Goal: Transaction & Acquisition: Purchase product/service

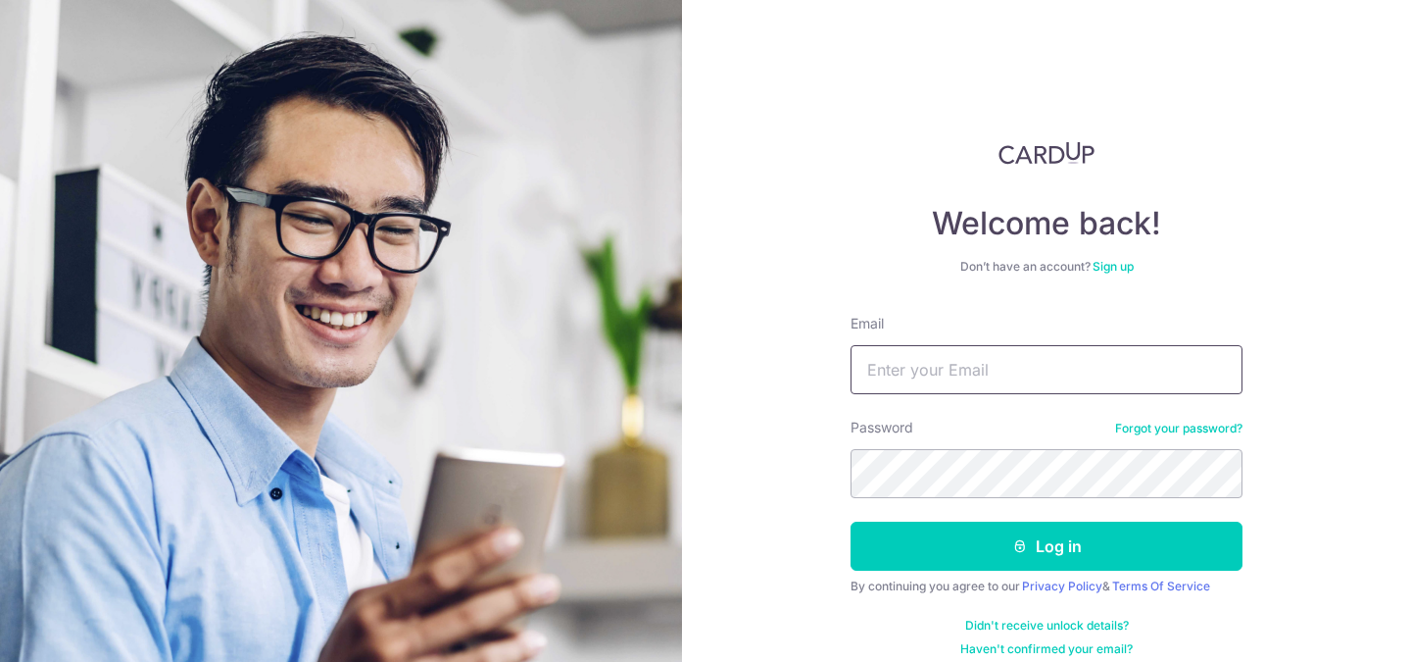
click at [967, 369] on input "Email" at bounding box center [1047, 369] width 392 height 49
type input "[EMAIL_ADDRESS][DOMAIN_NAME]"
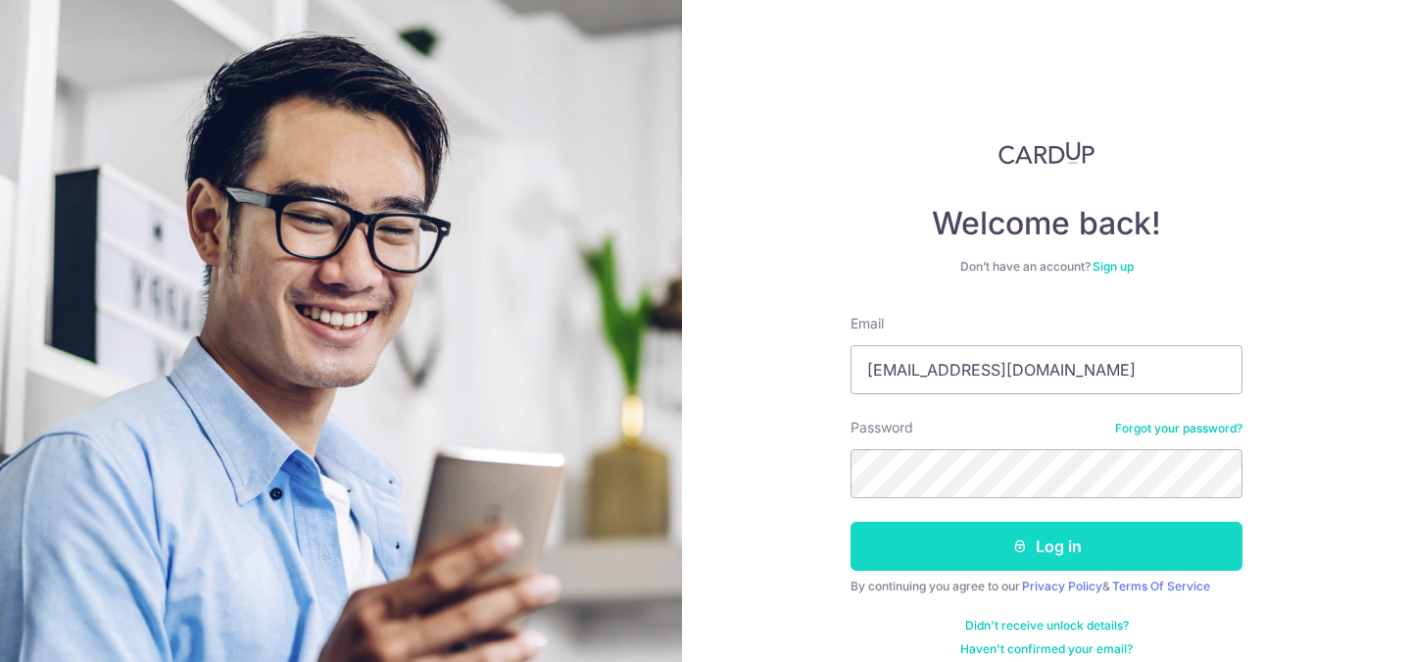
click at [1050, 545] on button "Log in" at bounding box center [1047, 545] width 392 height 49
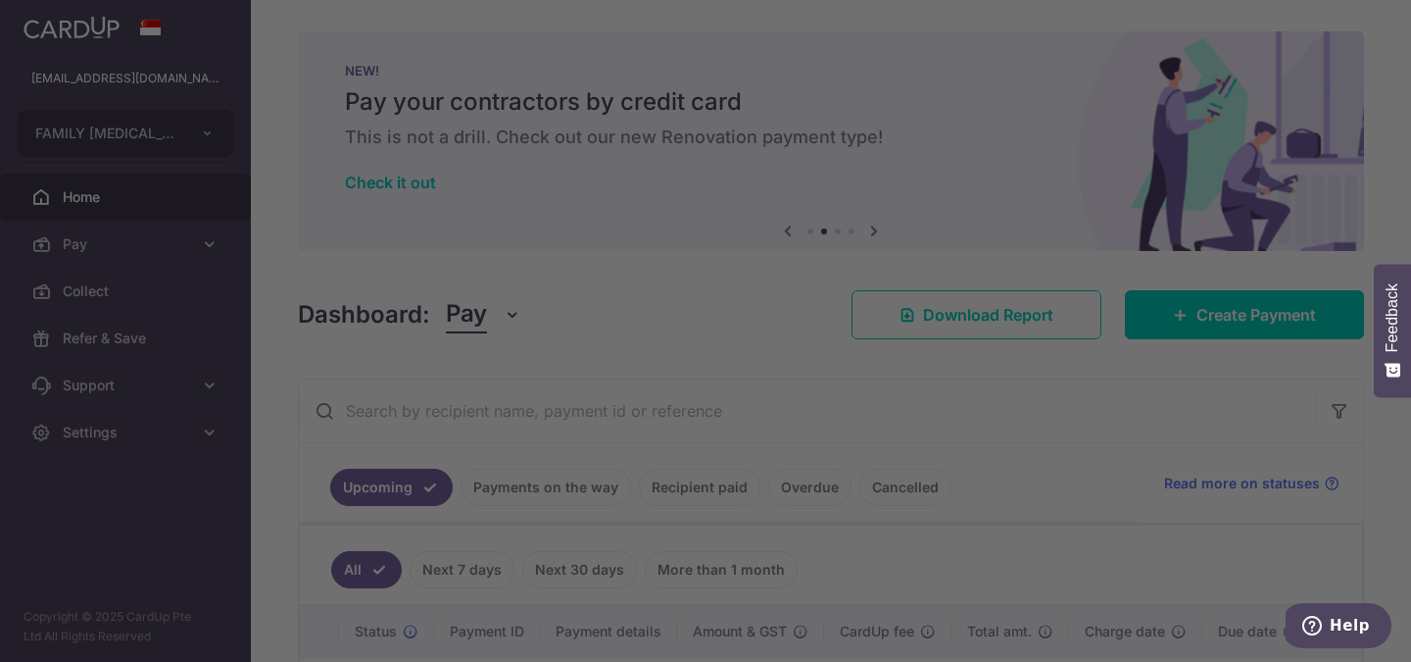
click at [1012, 149] on div at bounding box center [712, 334] width 1425 height 668
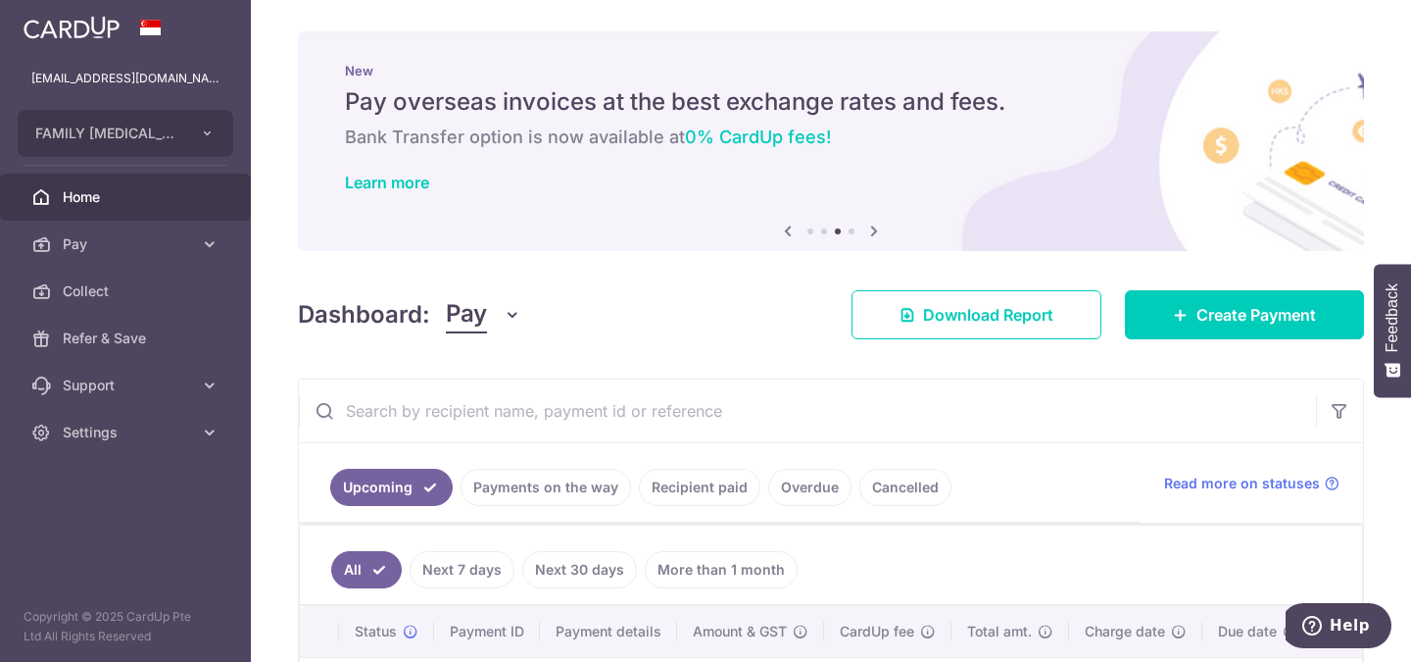
scroll to position [306, 0]
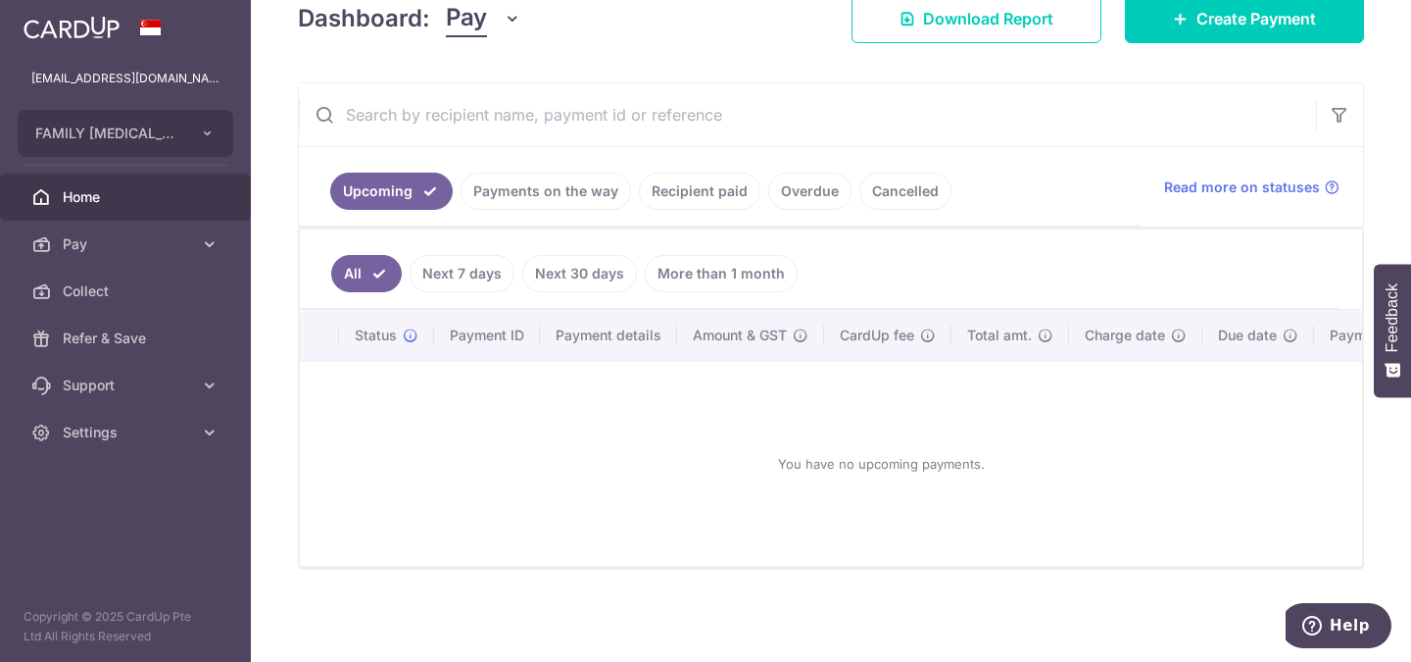
click at [536, 181] on link "Payments on the way" at bounding box center [546, 191] width 171 height 37
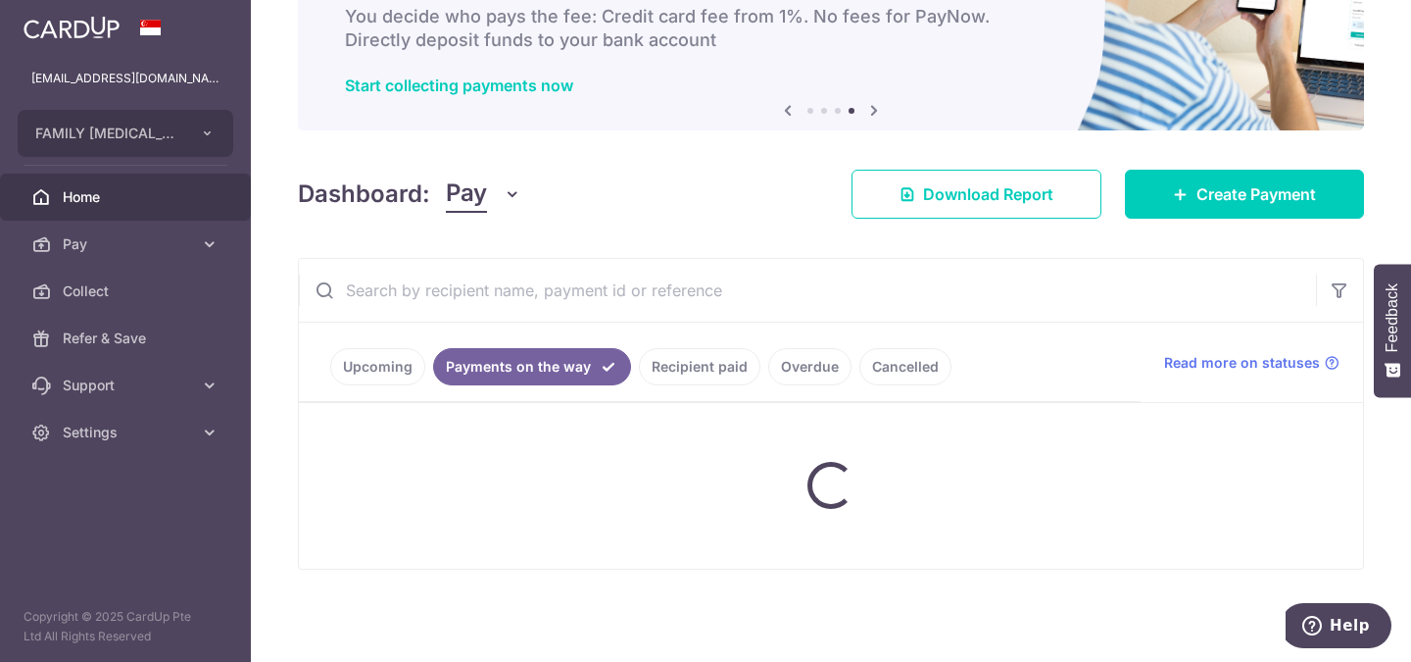
scroll to position [222, 0]
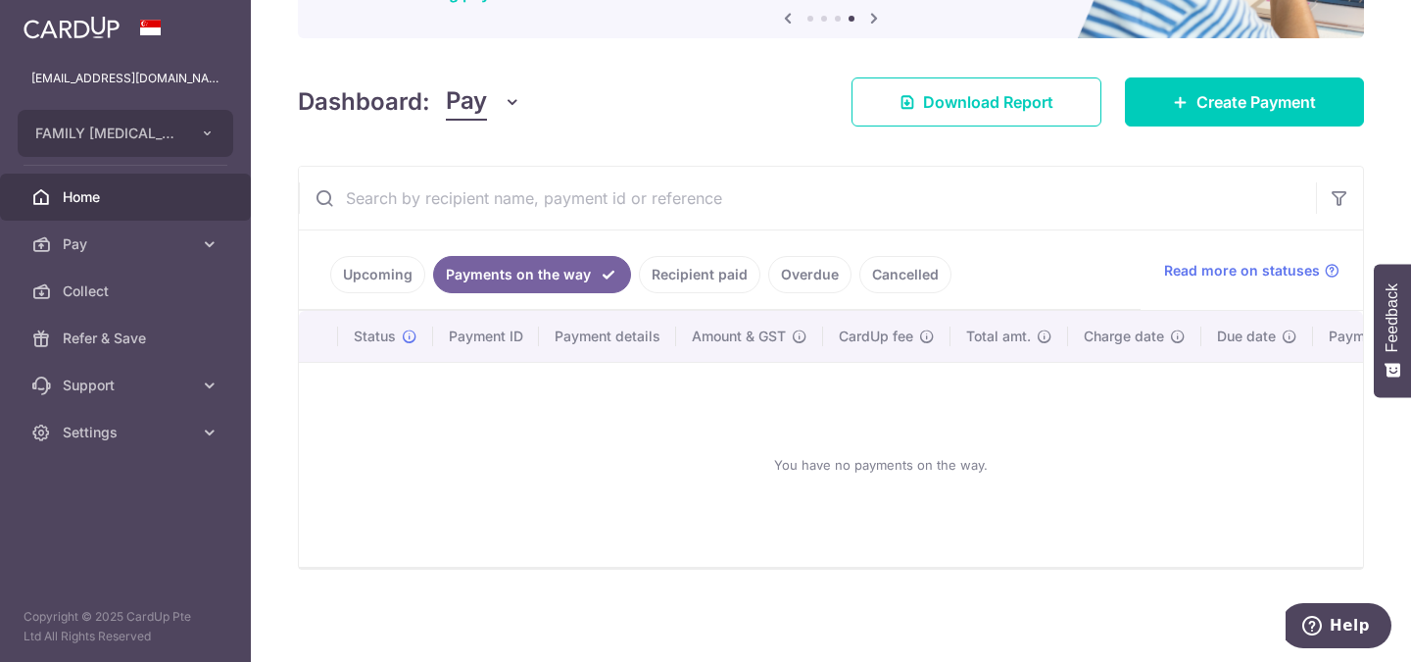
click at [715, 271] on link "Recipient paid" at bounding box center [700, 274] width 122 height 37
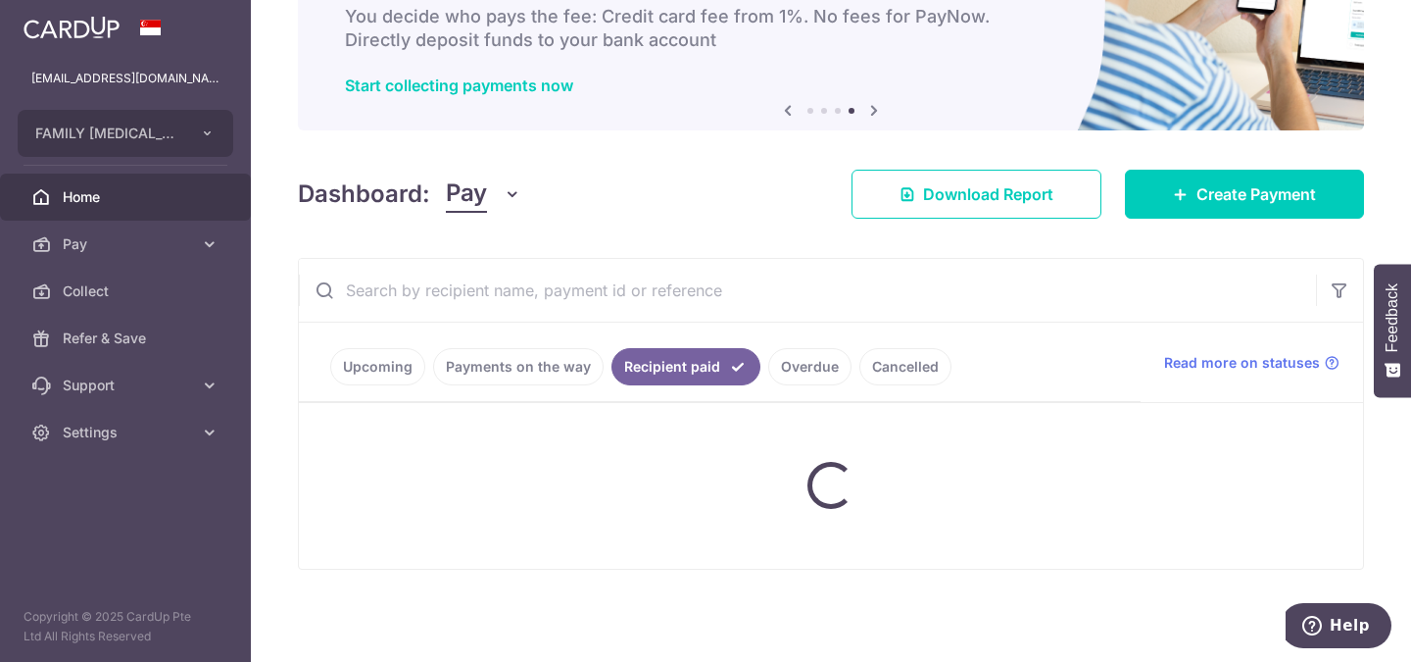
scroll to position [306, 0]
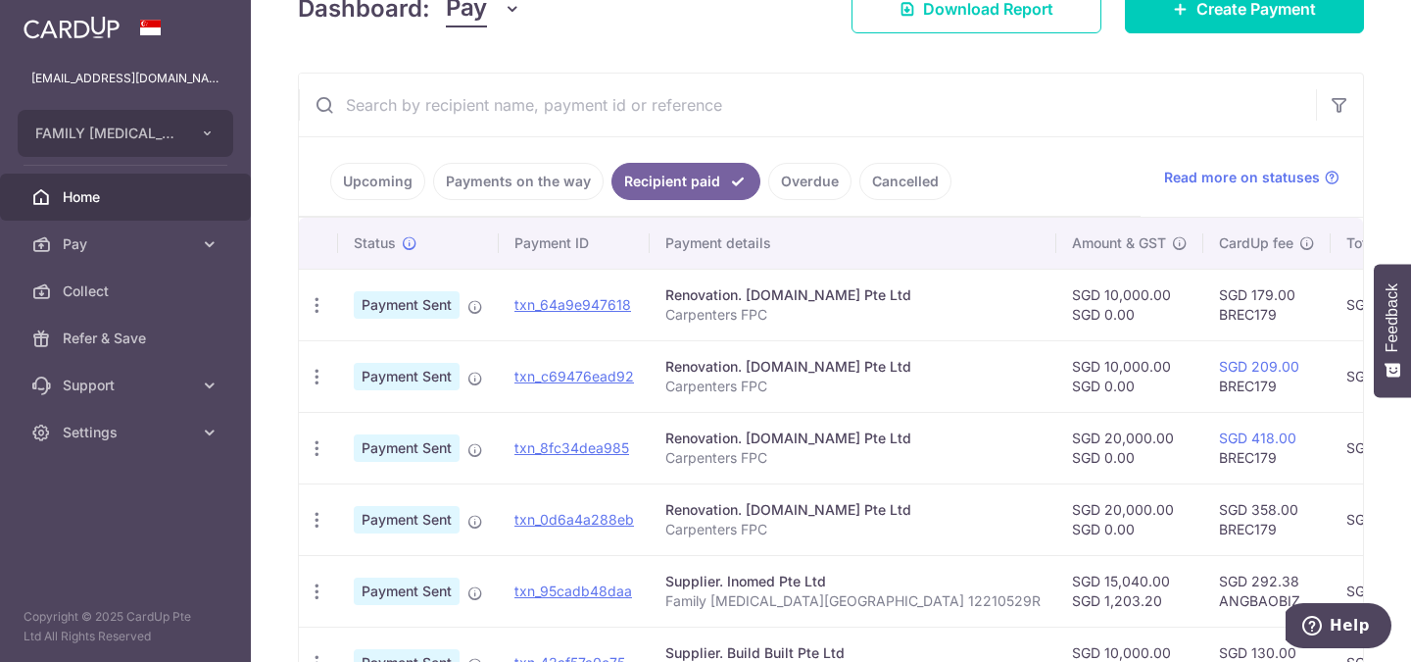
click at [1383, 481] on div "× Pause Schedule Pause all future payments in this series Pause just this one p…" at bounding box center [831, 331] width 1160 height 662
click at [67, 238] on span "Pay" at bounding box center [127, 244] width 129 height 20
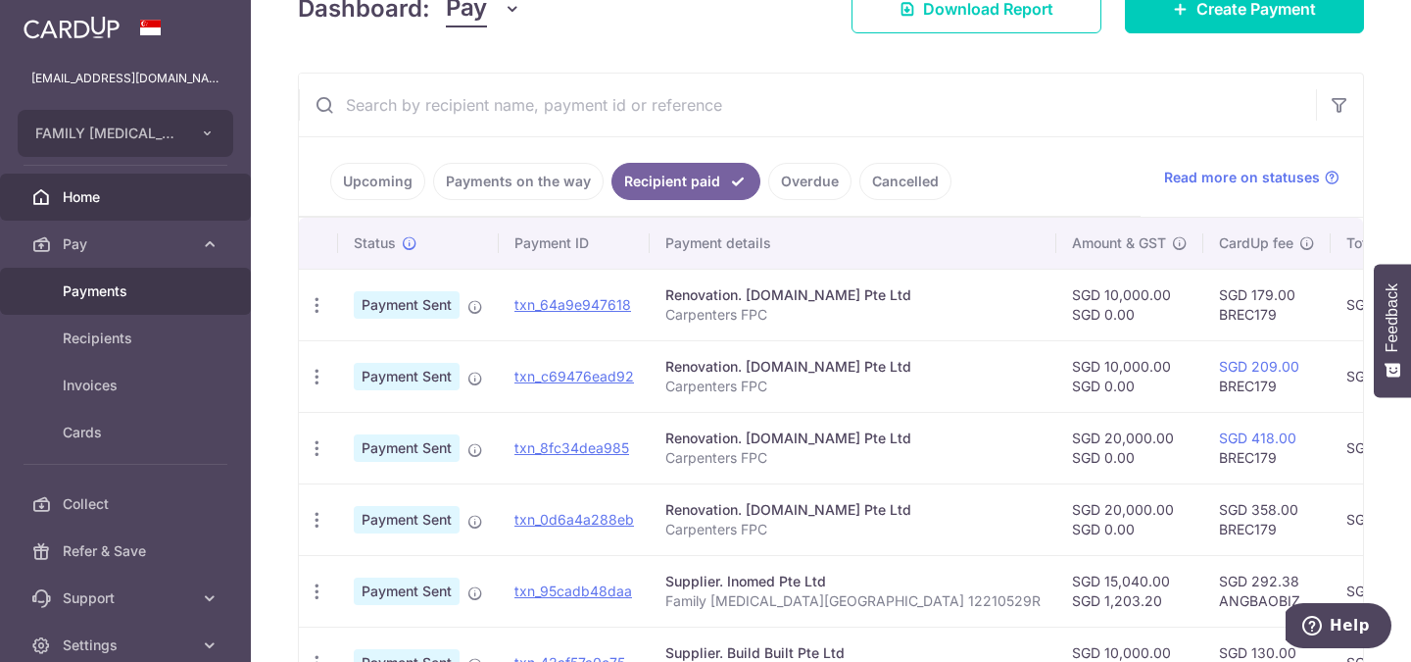
click at [116, 296] on span "Payments" at bounding box center [127, 291] width 129 height 20
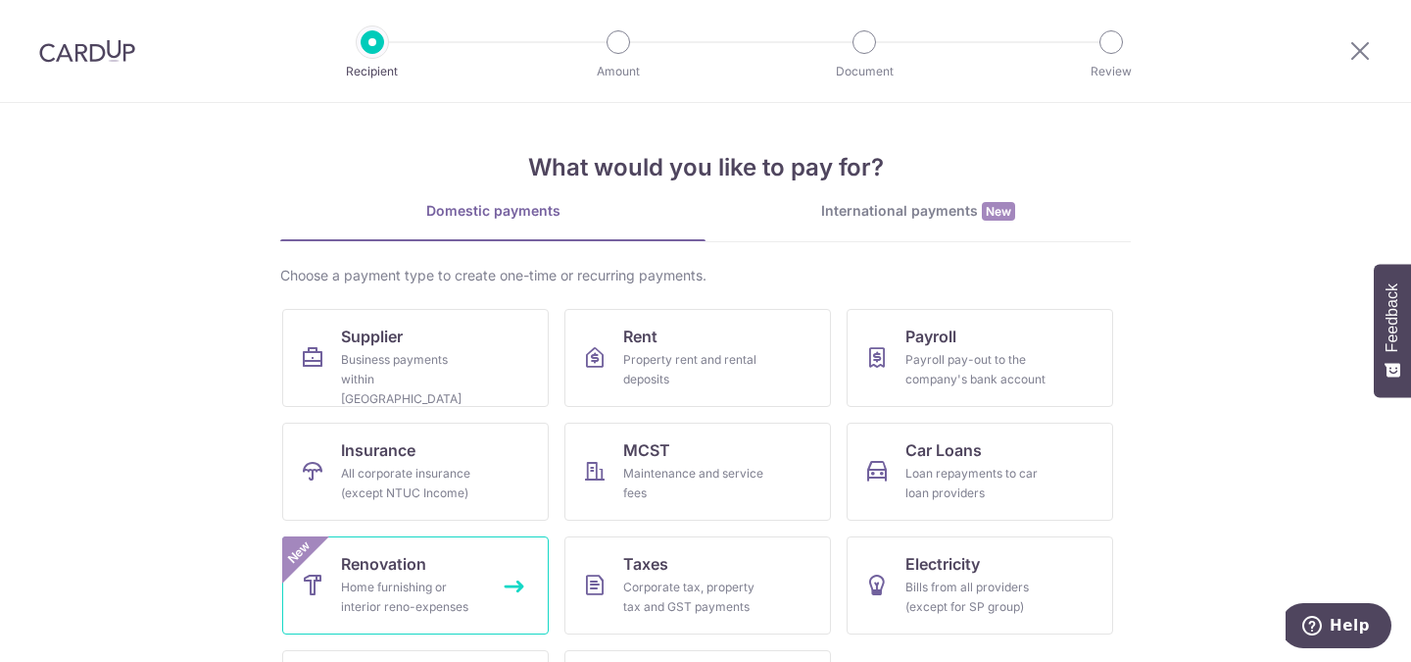
click at [417, 571] on span "Renovation" at bounding box center [383, 564] width 85 height 24
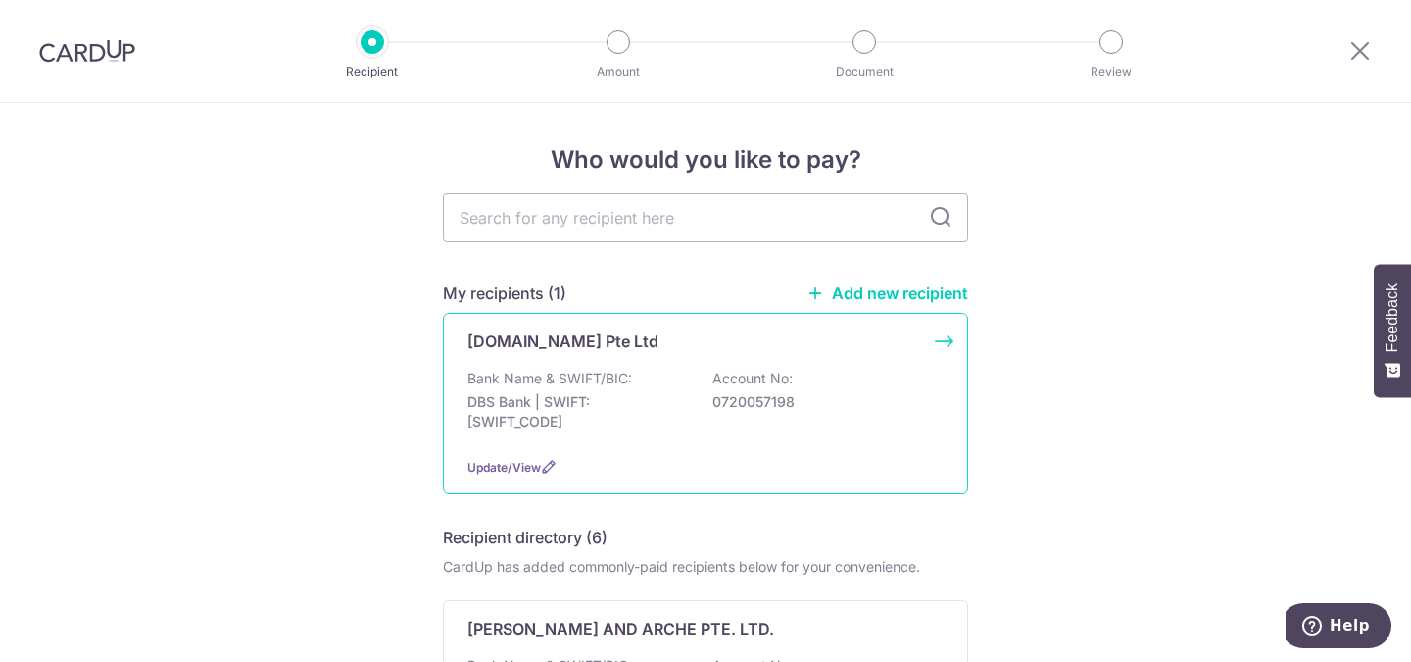
click at [738, 398] on p "0720057198" at bounding box center [823, 402] width 220 height 20
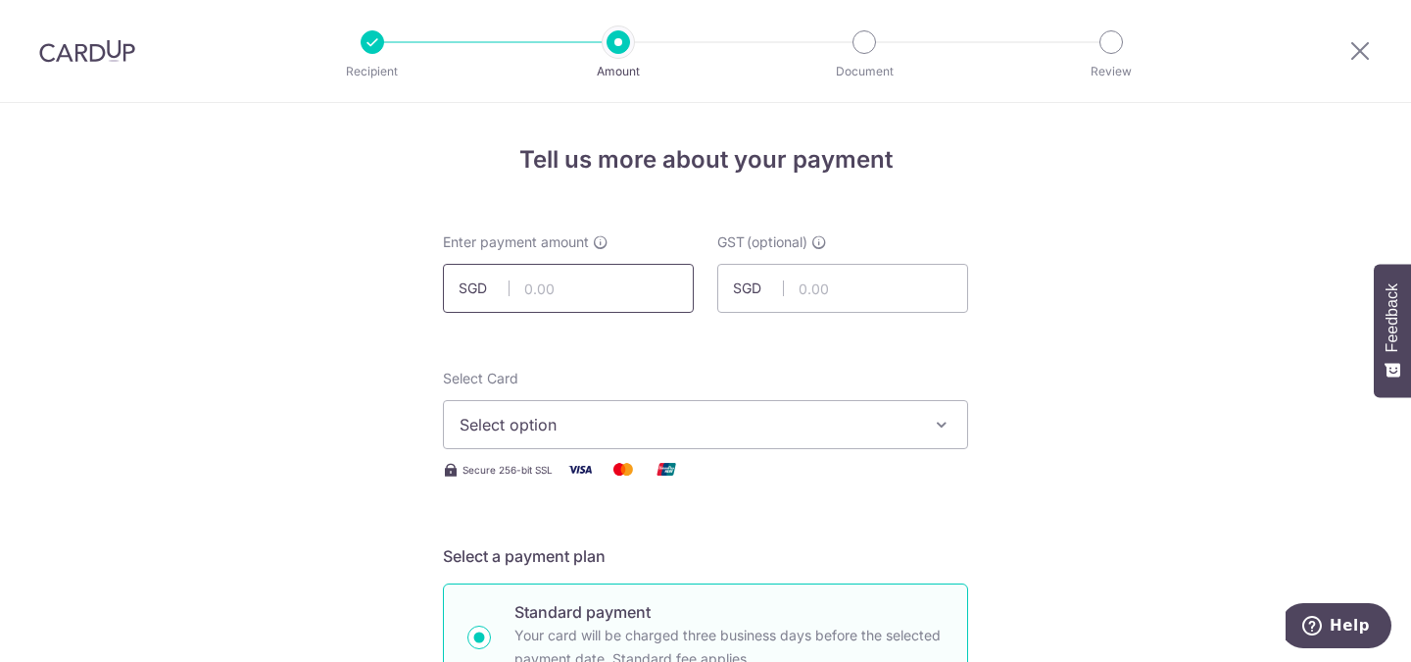
click at [556, 290] on input "text" at bounding box center [568, 288] width 251 height 49
type input "10,000.00"
click at [586, 419] on span "Select option" at bounding box center [688, 425] width 457 height 24
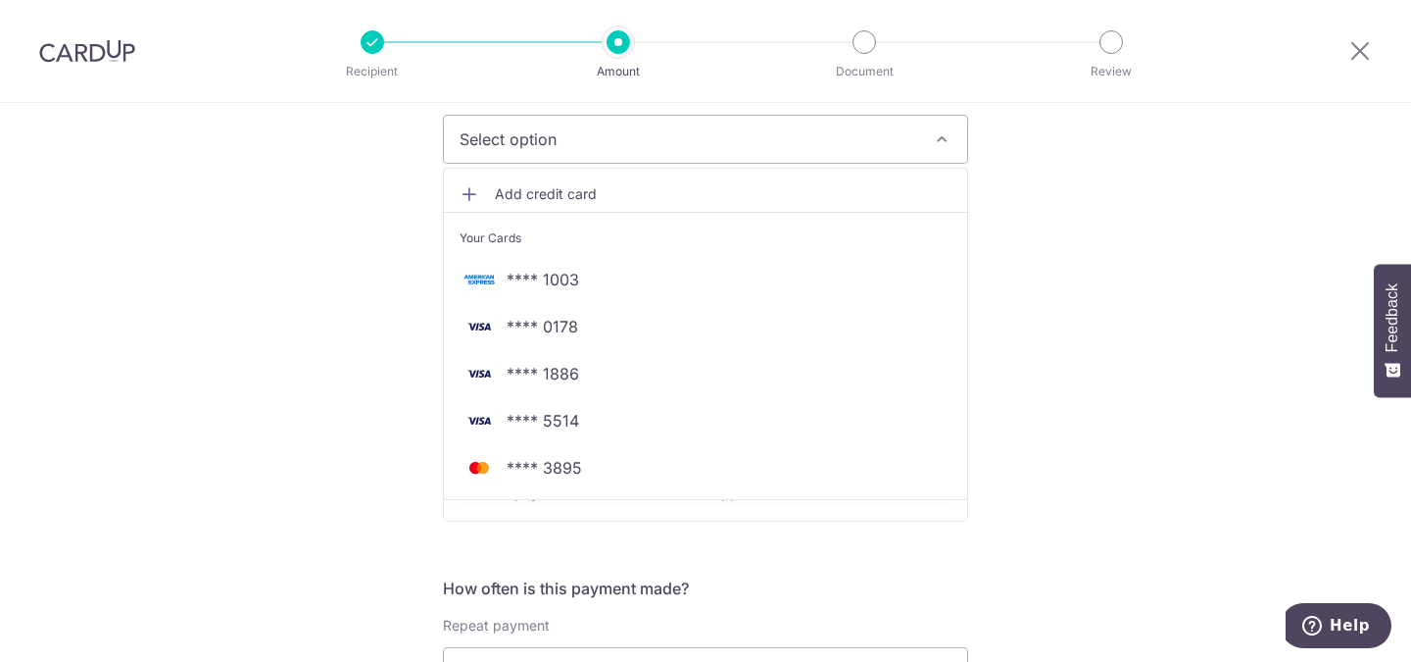
scroll to position [286, 0]
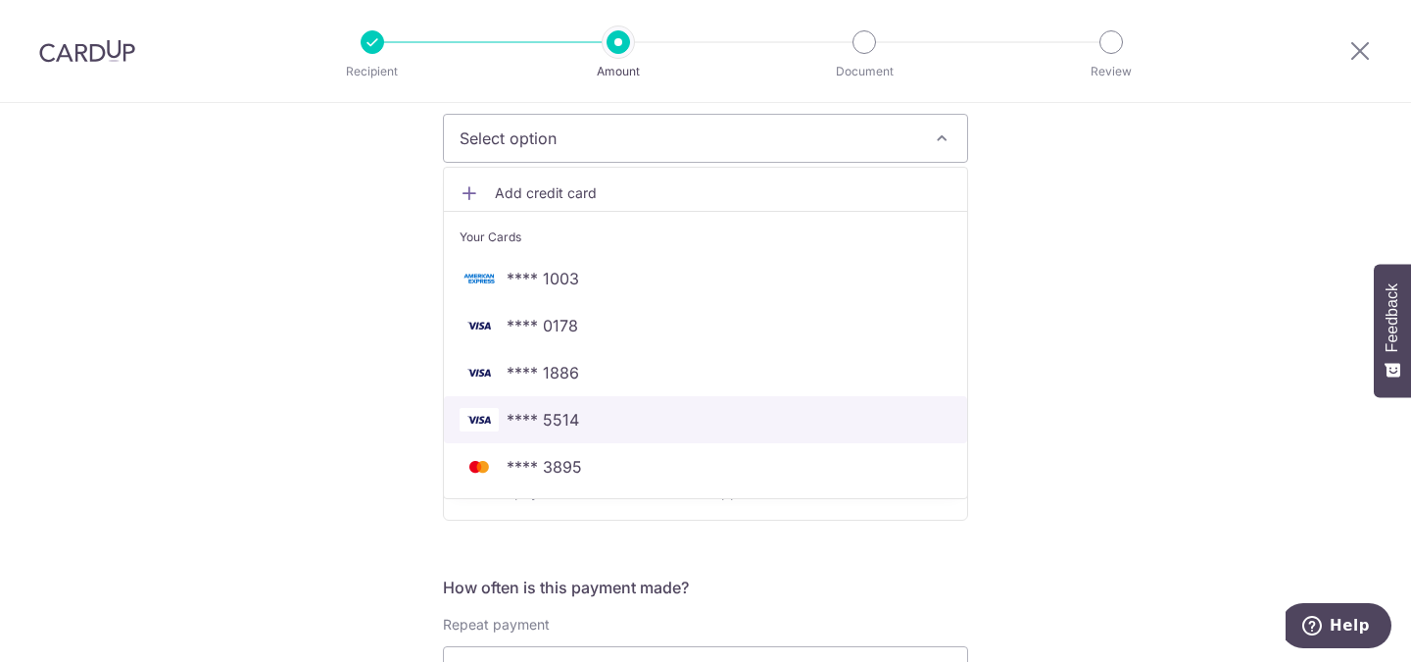
click at [569, 408] on span "**** 5514" at bounding box center [543, 420] width 73 height 24
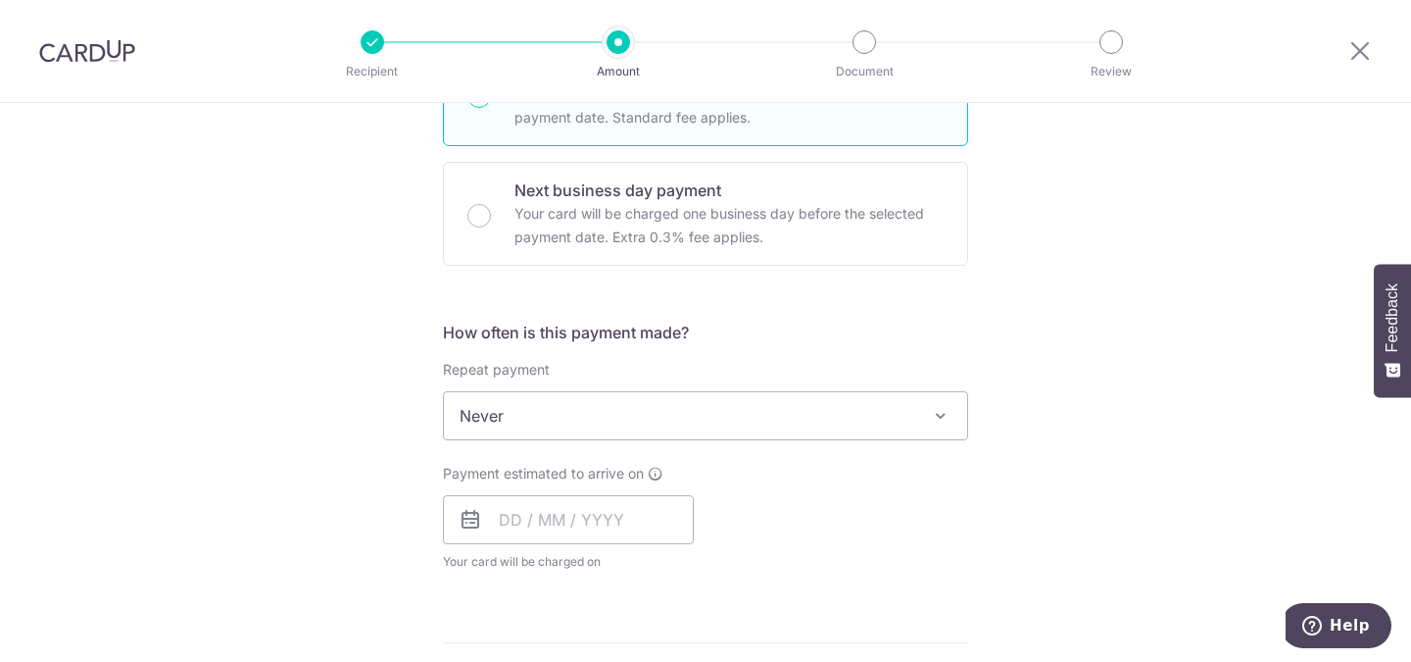
scroll to position [542, 0]
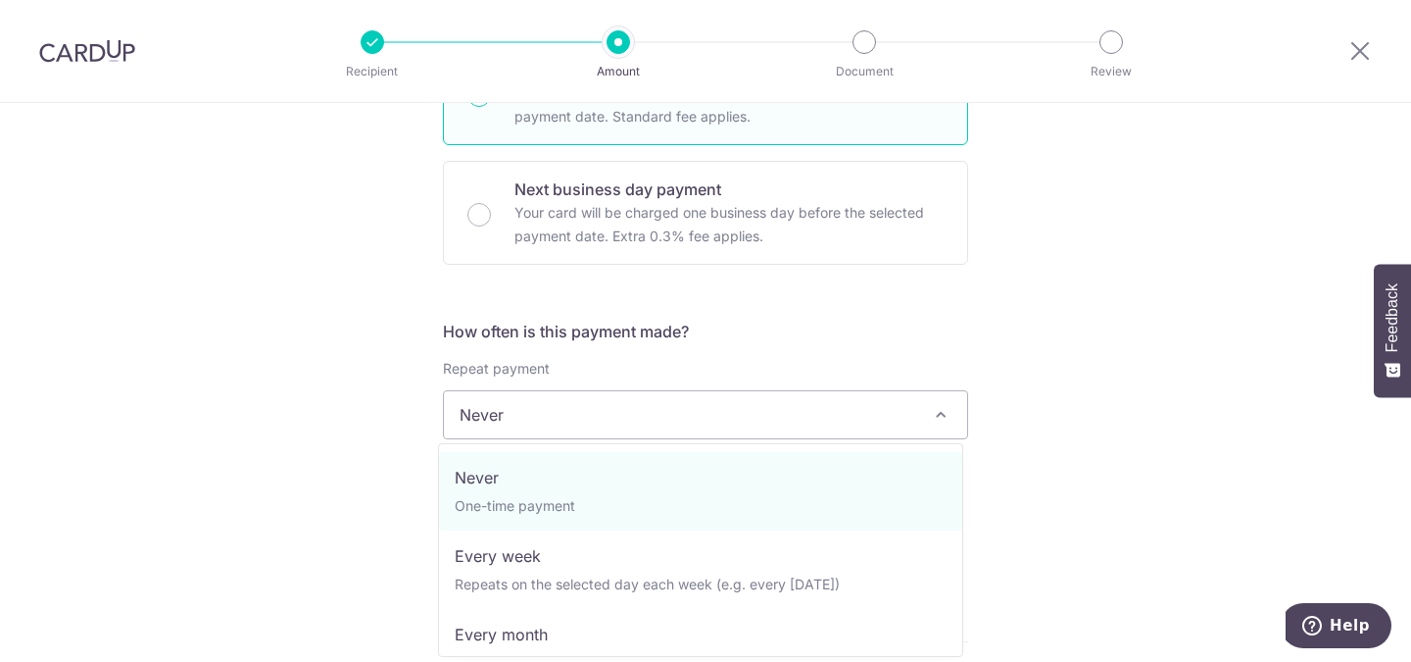
click at [510, 417] on span "Never" at bounding box center [705, 414] width 523 height 47
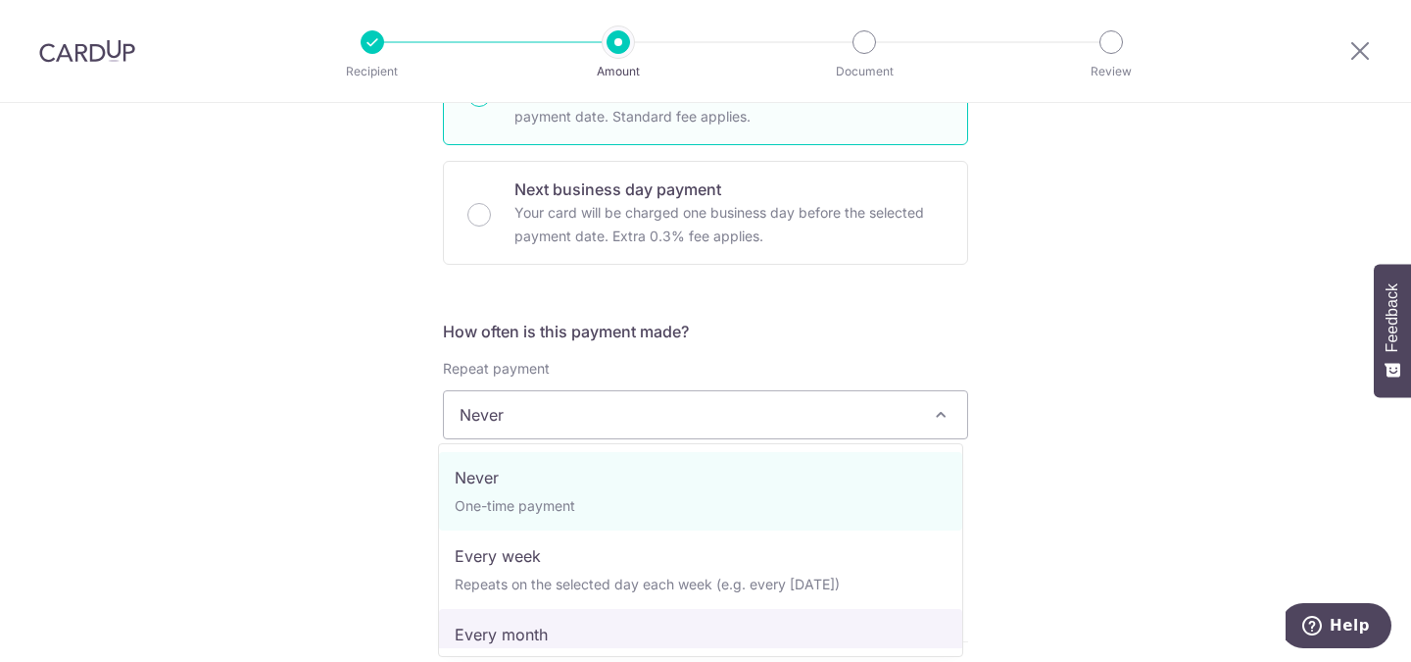
select select "3"
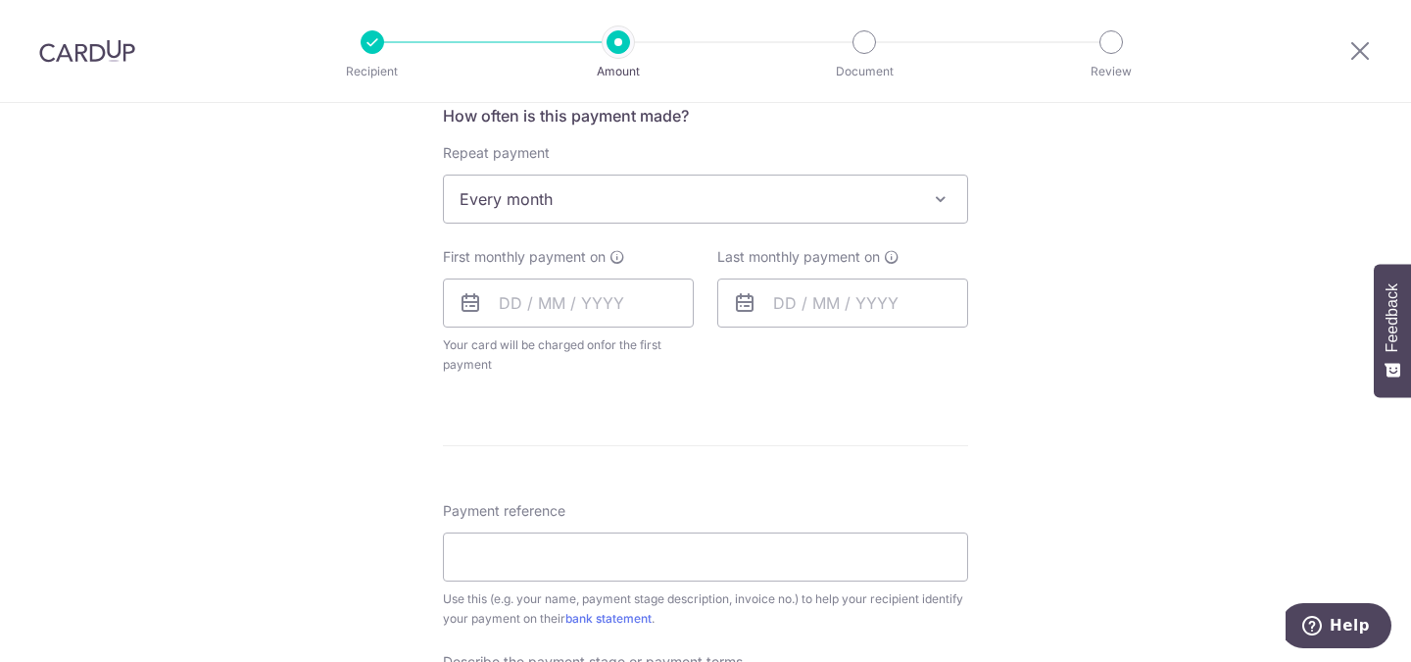
scroll to position [757, 0]
click at [507, 313] on input "text" at bounding box center [568, 303] width 251 height 49
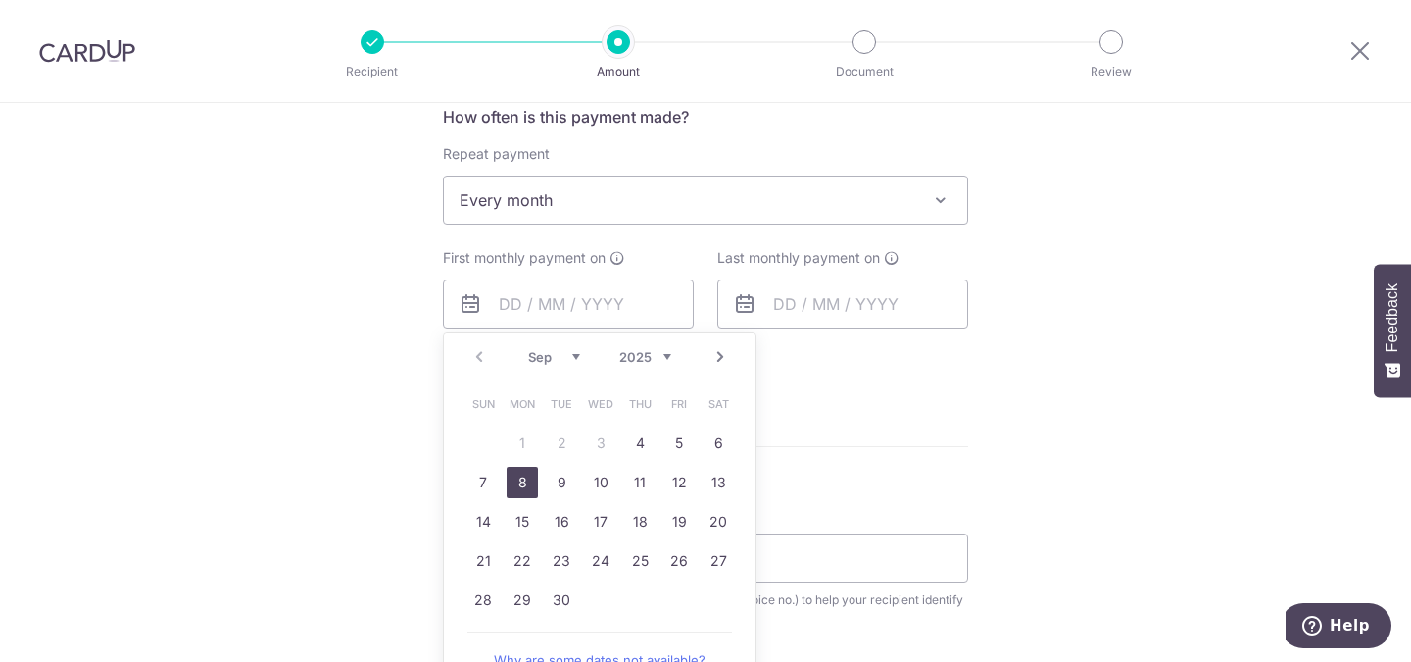
click at [520, 477] on link "8" at bounding box center [522, 482] width 31 height 31
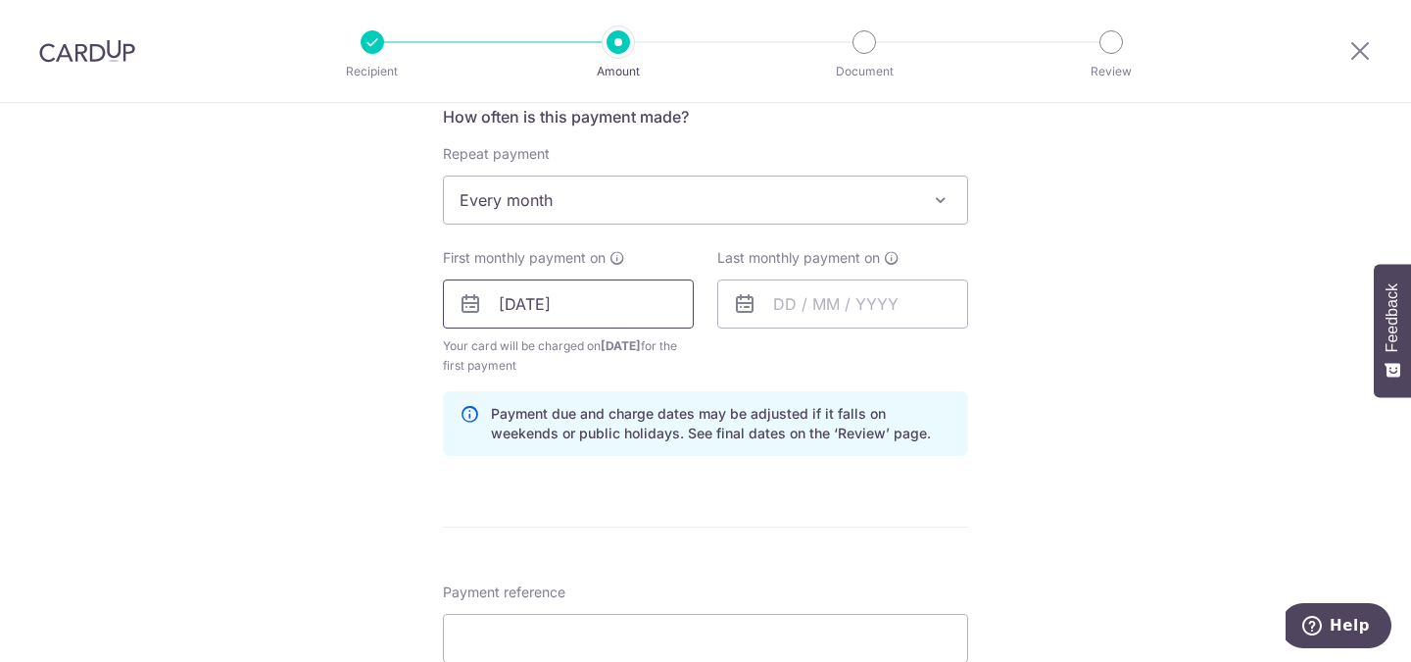
click at [616, 309] on input "08/09/2025" at bounding box center [568, 303] width 251 height 49
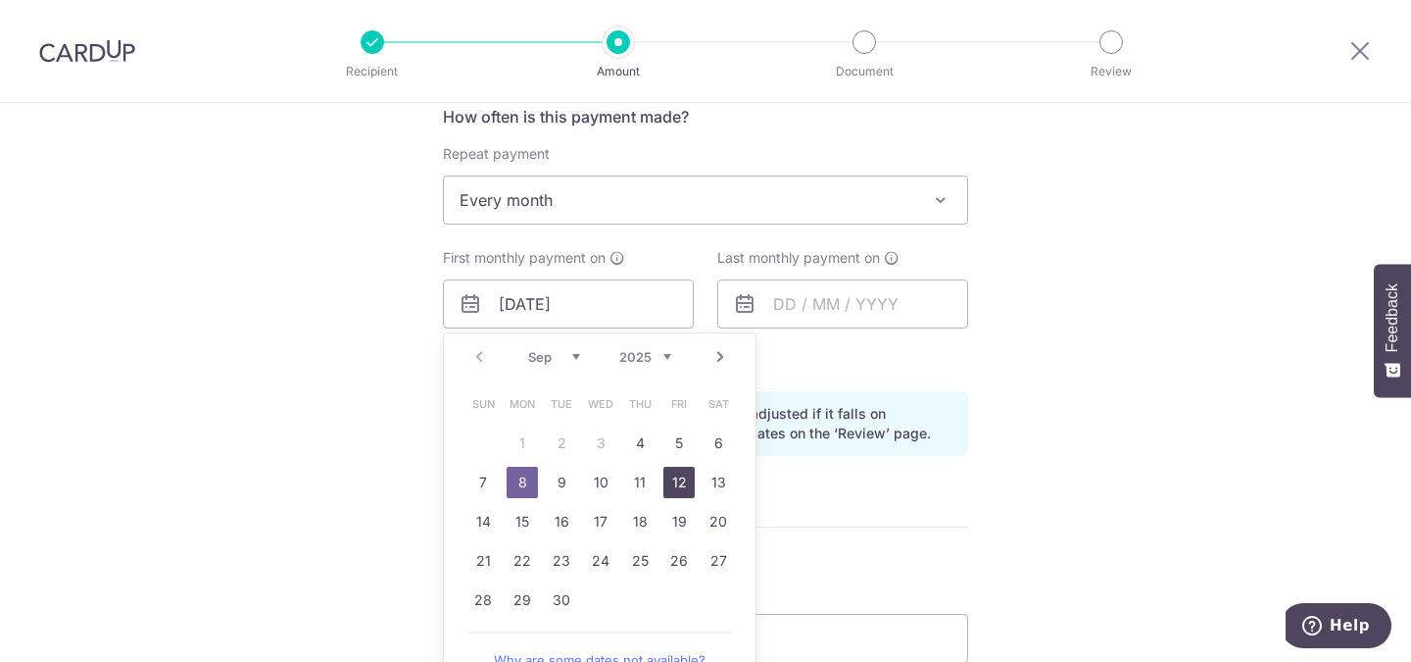
click at [673, 479] on link "12" at bounding box center [679, 482] width 31 height 31
type input "12/09/2025"
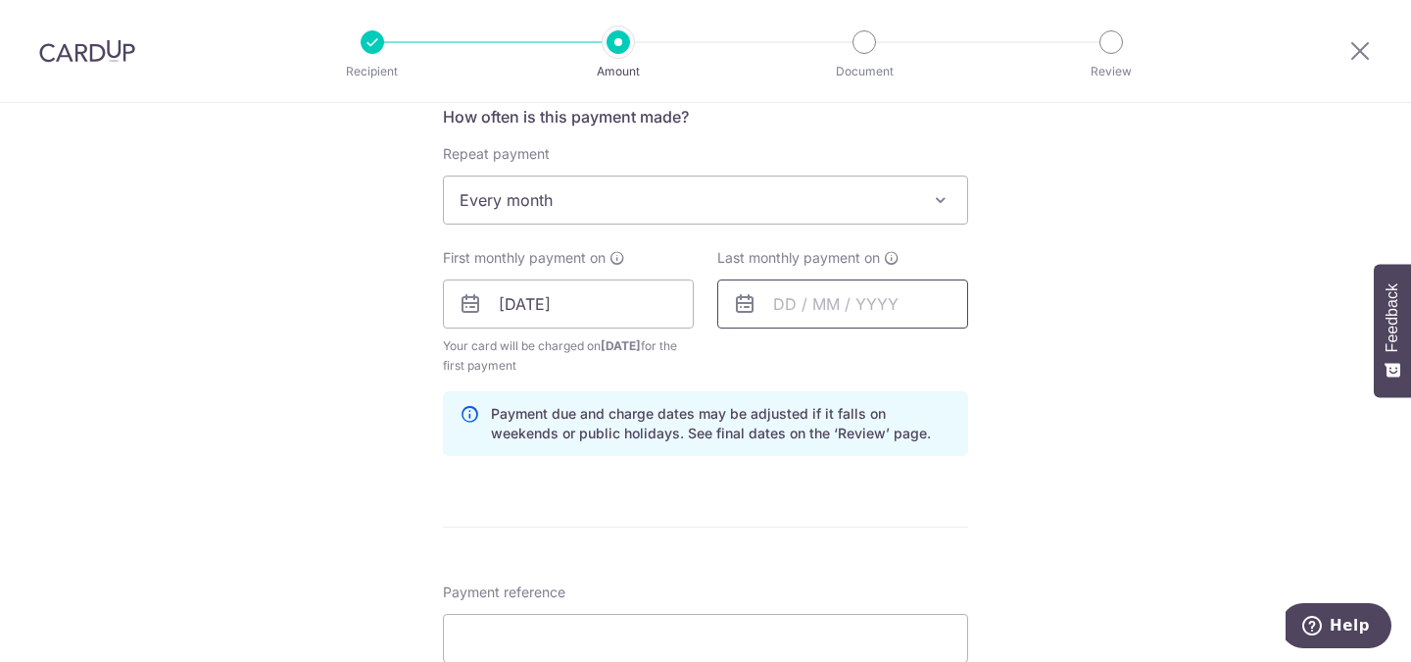
click at [780, 295] on input "text" at bounding box center [842, 303] width 251 height 49
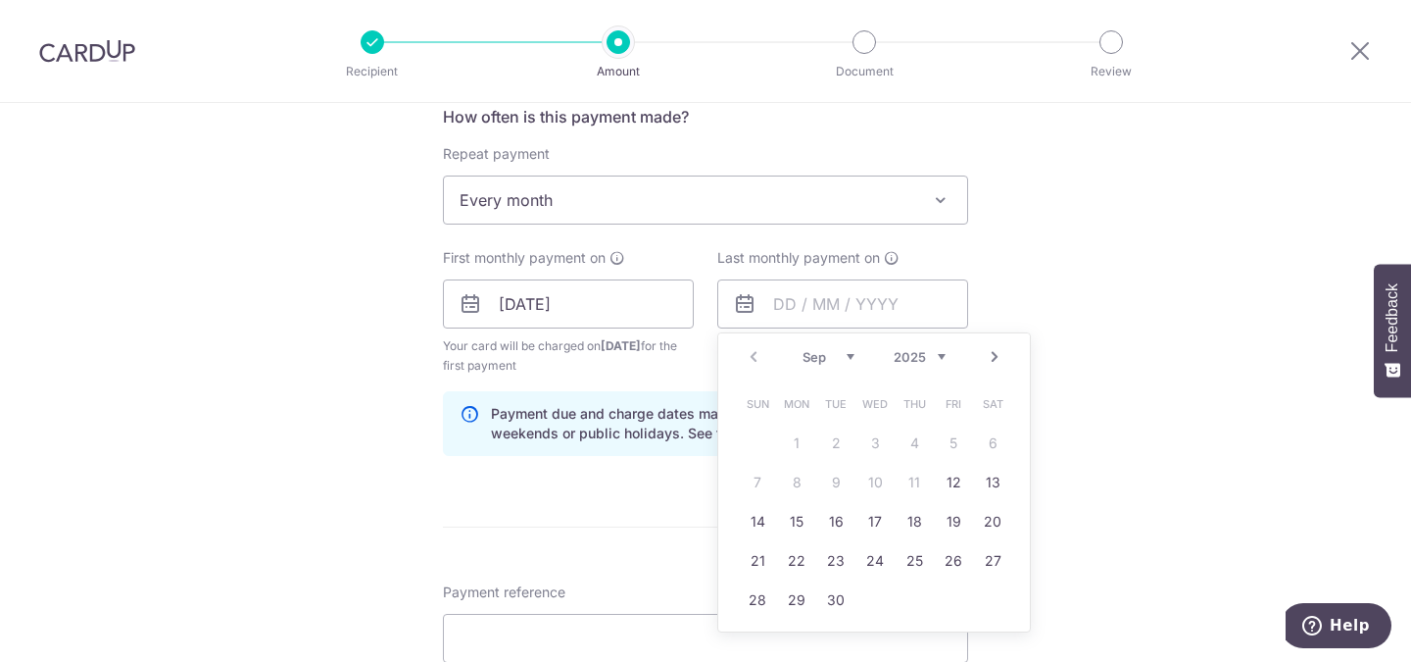
click at [988, 358] on link "Next" at bounding box center [995, 357] width 24 height 24
click at [747, 357] on link "Prev" at bounding box center [754, 357] width 24 height 24
click at [872, 440] on link "1" at bounding box center [875, 442] width 31 height 31
type input "01/10/2025"
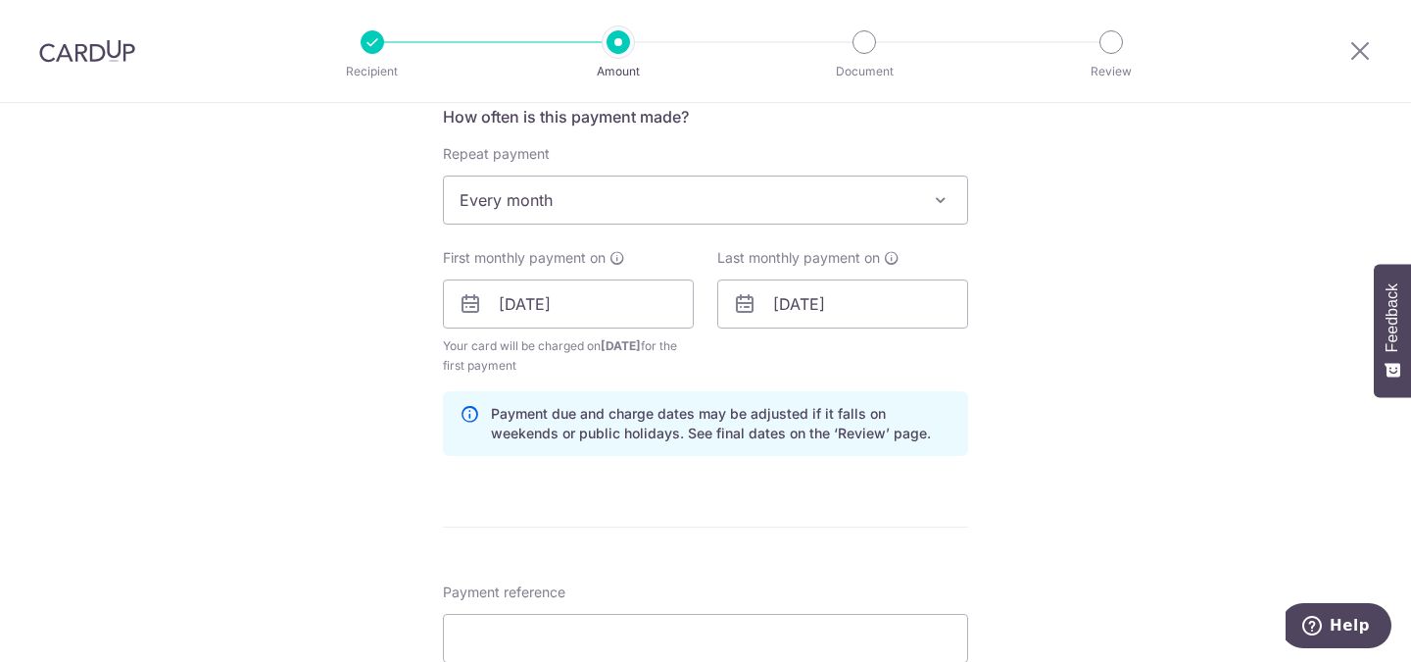
click at [651, 197] on span "Every month" at bounding box center [705, 199] width 523 height 47
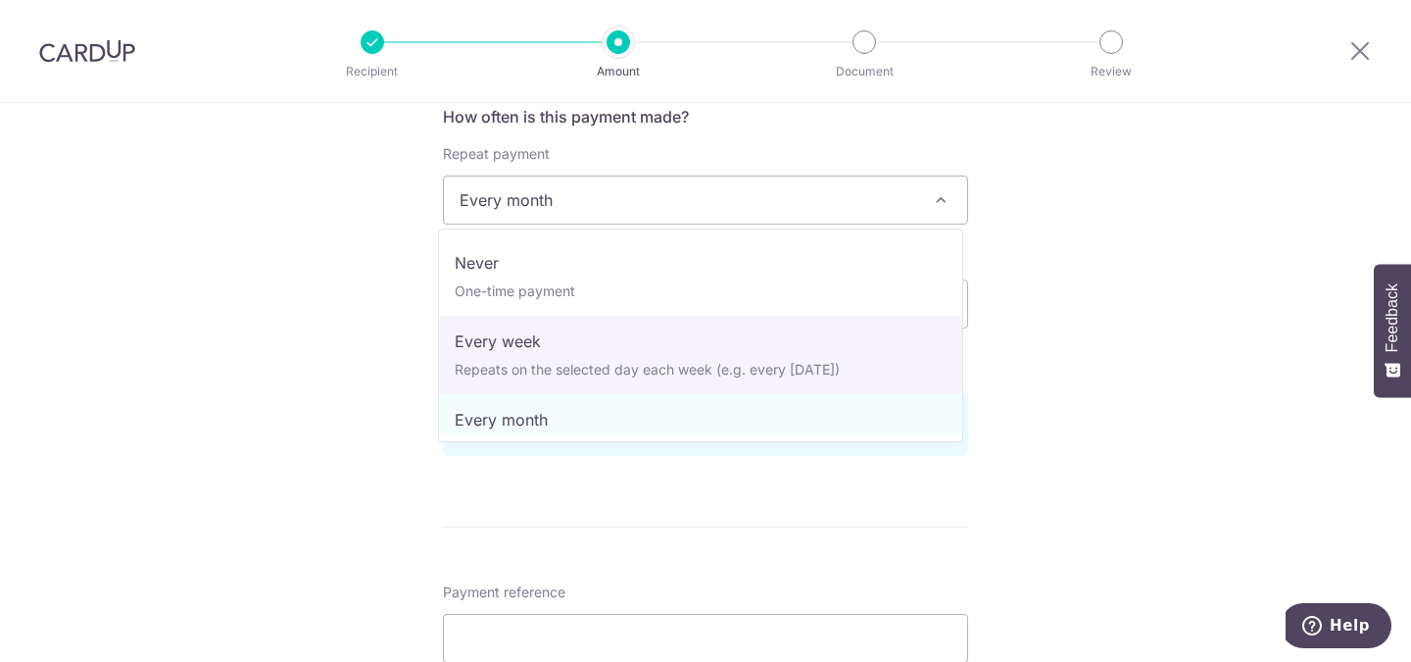
select select "2"
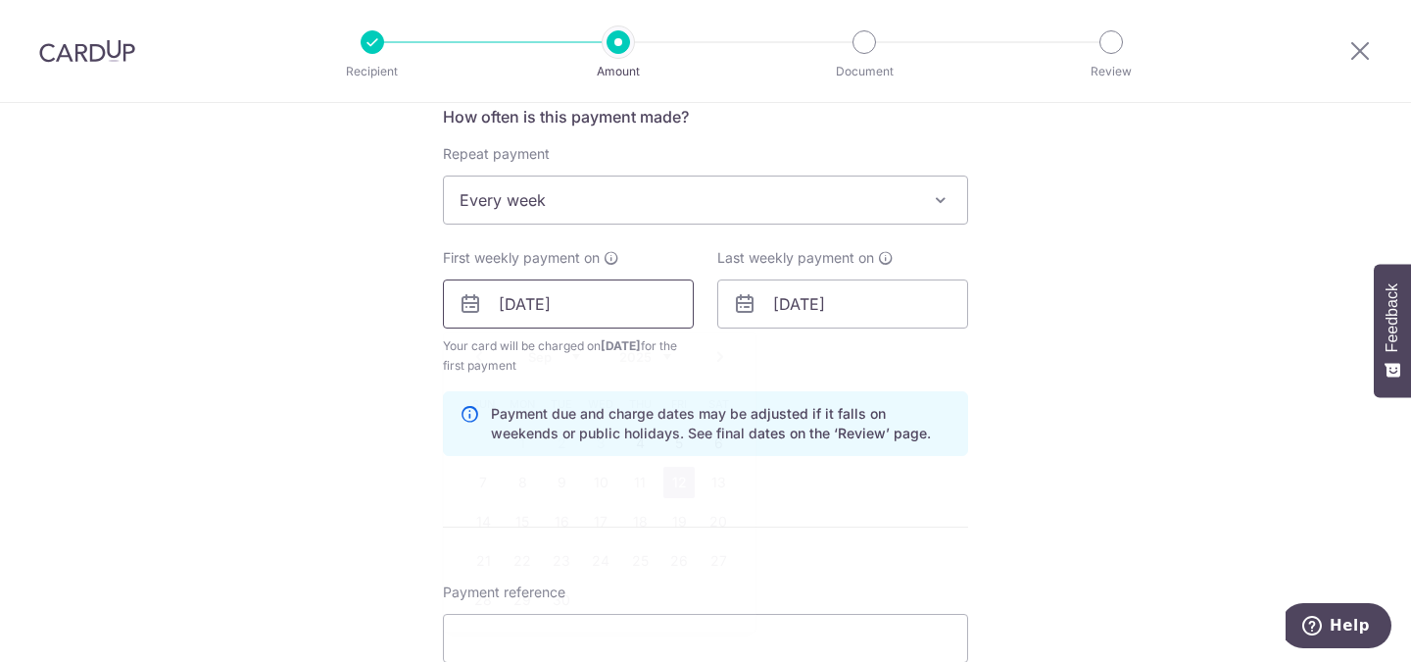
click at [677, 315] on input "12/09/2025" at bounding box center [568, 303] width 251 height 49
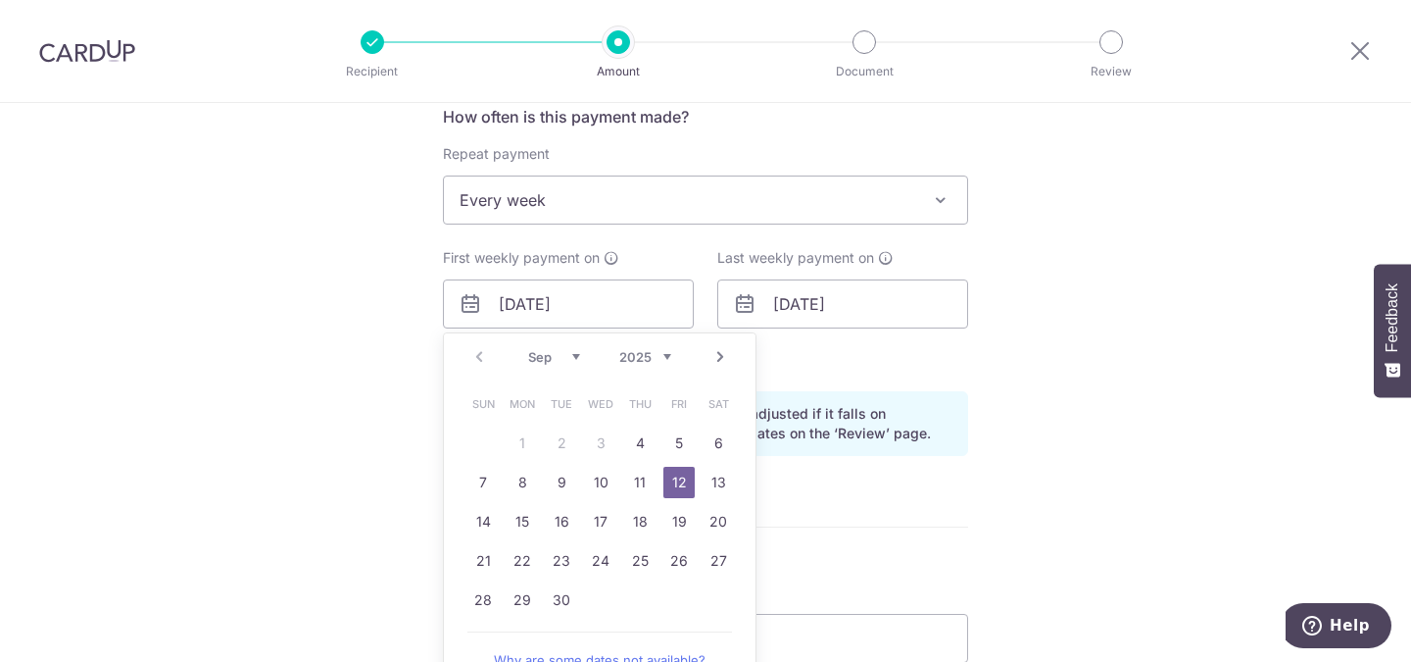
click at [672, 481] on link "12" at bounding box center [679, 482] width 31 height 31
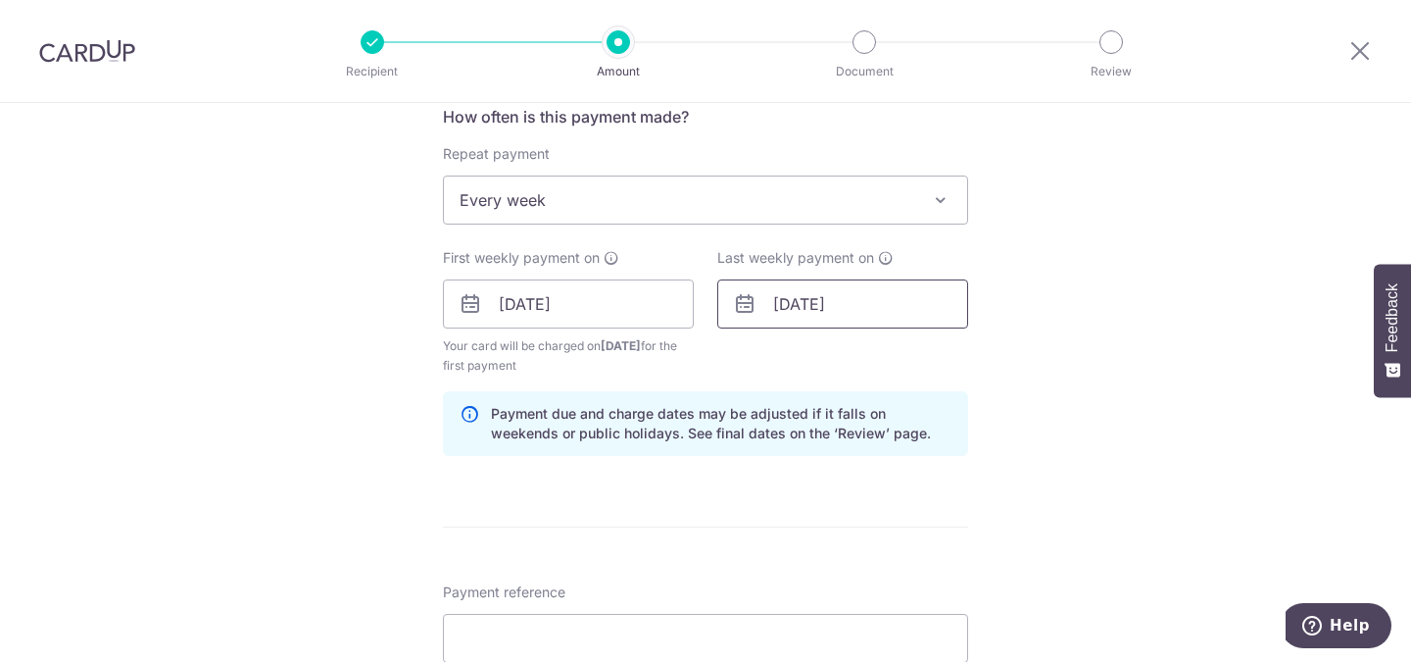
click at [878, 310] on input "01/10/2025" at bounding box center [842, 303] width 251 height 49
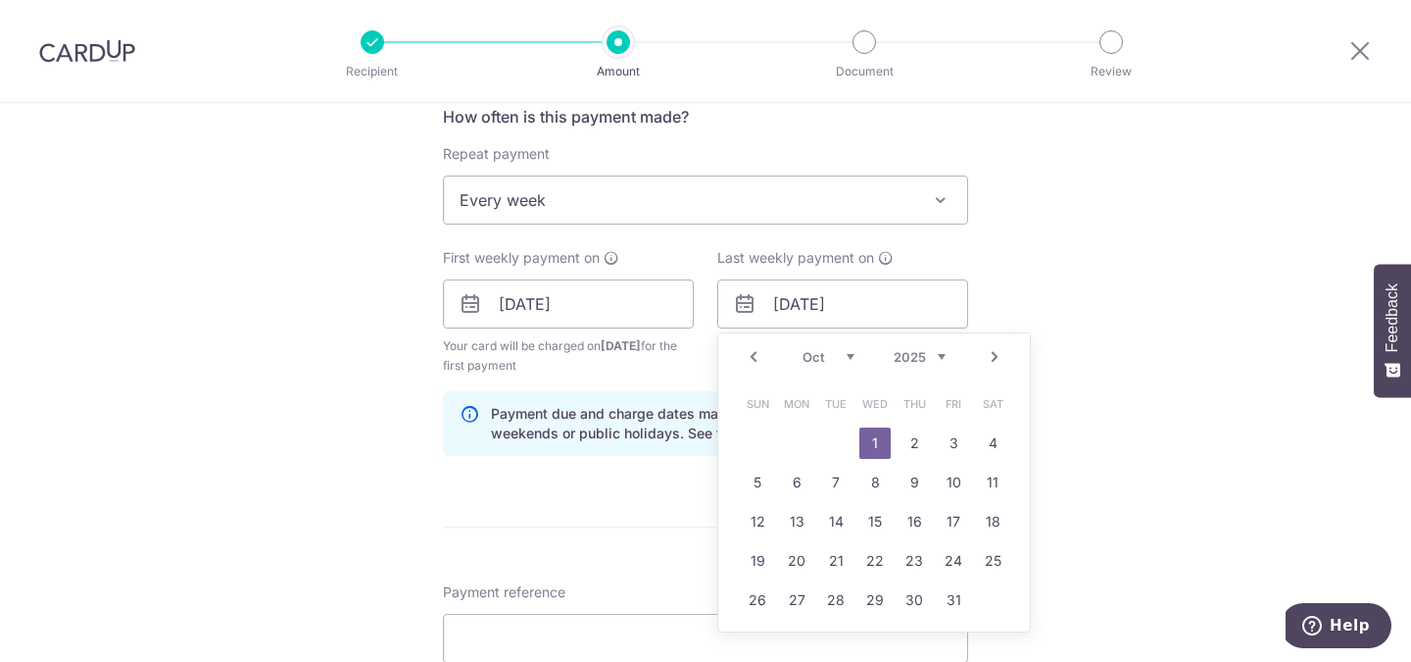
click at [749, 355] on link "Prev" at bounding box center [754, 357] width 24 height 24
click at [994, 352] on link "Next" at bounding box center [995, 357] width 24 height 24
click at [871, 439] on link "1" at bounding box center [875, 442] width 31 height 31
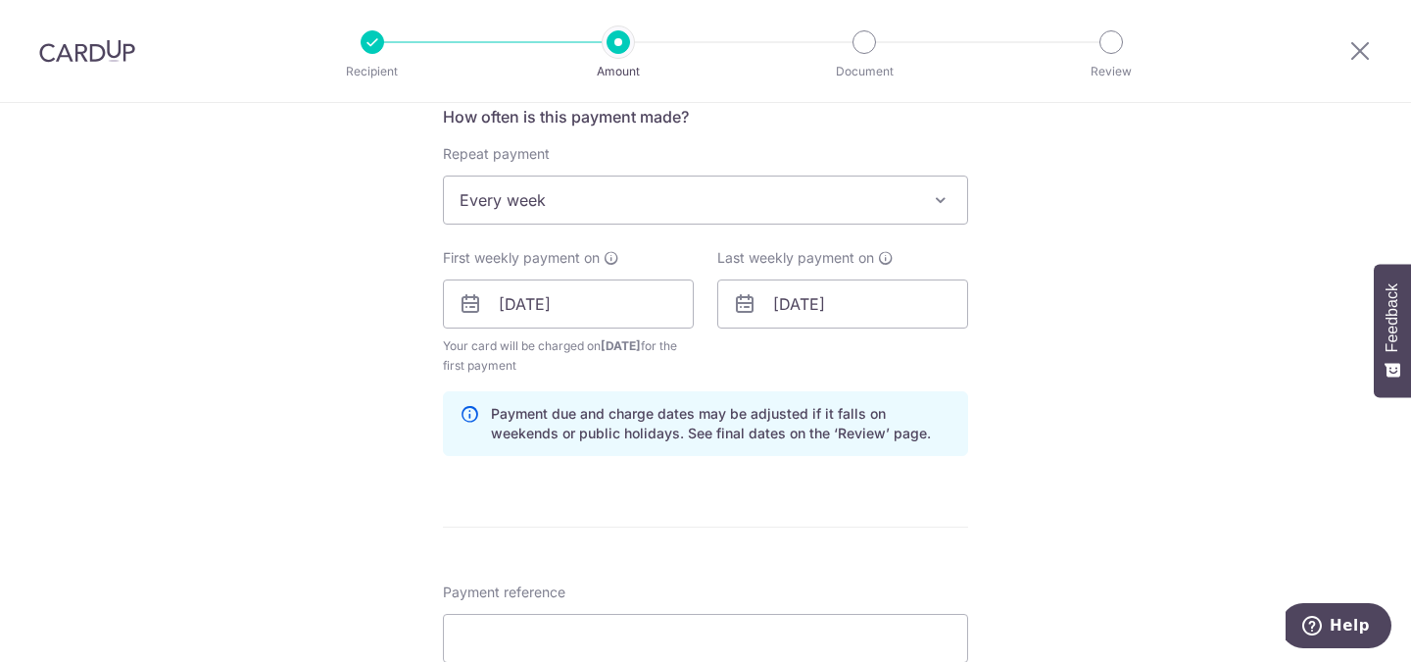
click at [1101, 486] on div "Tell us more about your payment Enter payment amount SGD 10,000.00 10000.00 GST…" at bounding box center [705, 414] width 1411 height 2136
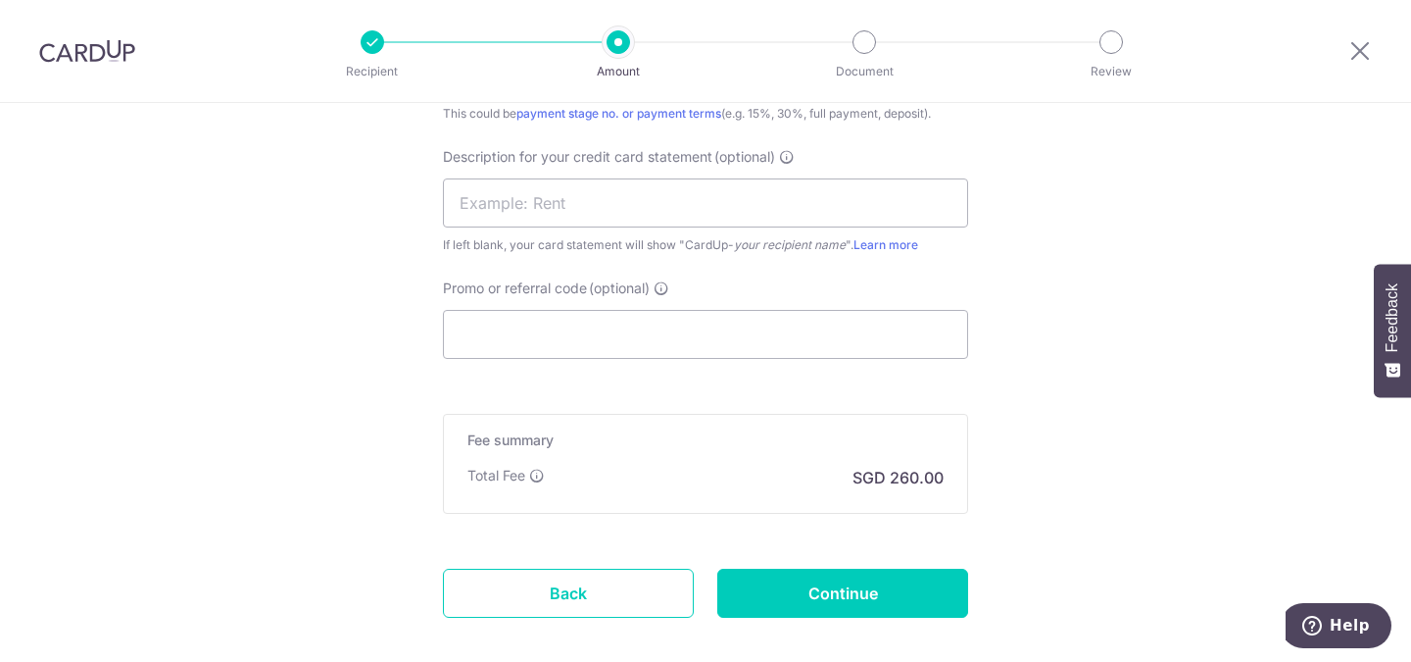
scroll to position [1473, 0]
click at [946, 468] on div "Fee summary Base fee Extend fee Next-day fee Total Fee SGD 260.00" at bounding box center [705, 465] width 525 height 100
click at [475, 348] on input "Promo or referral code (optional)" at bounding box center [705, 335] width 525 height 49
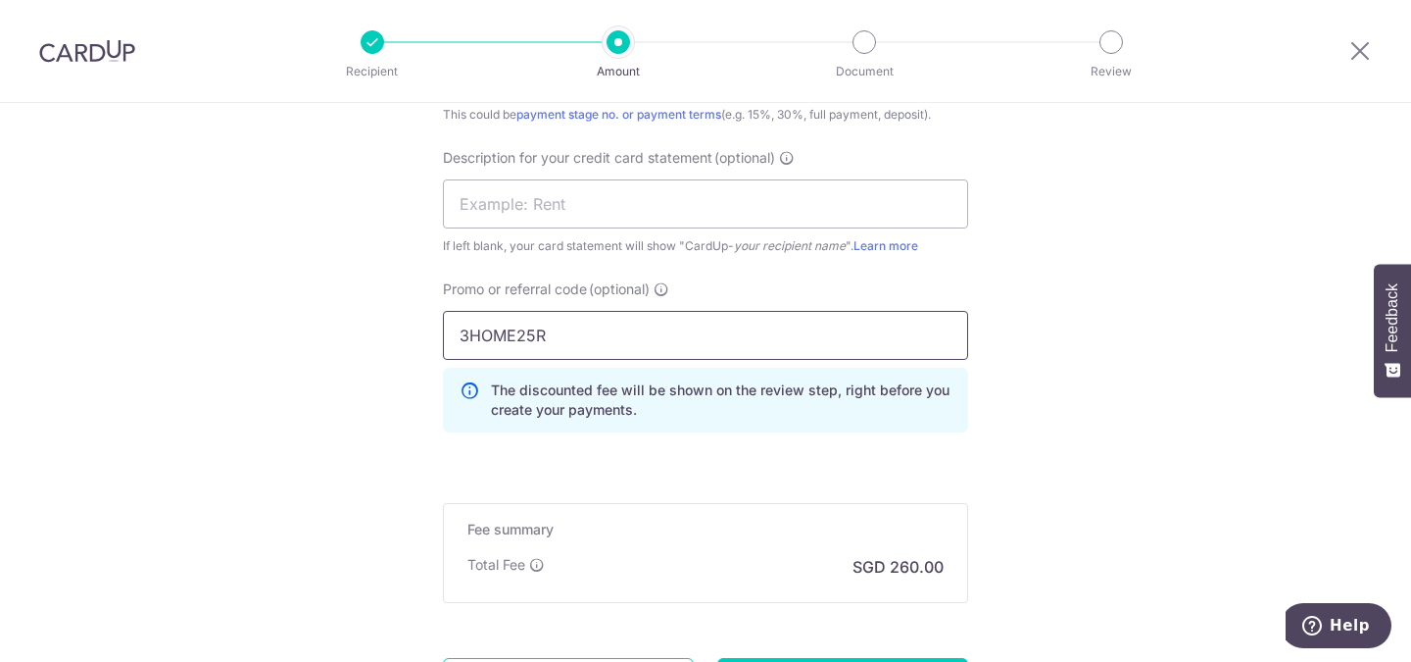
type input "3HOME25R"
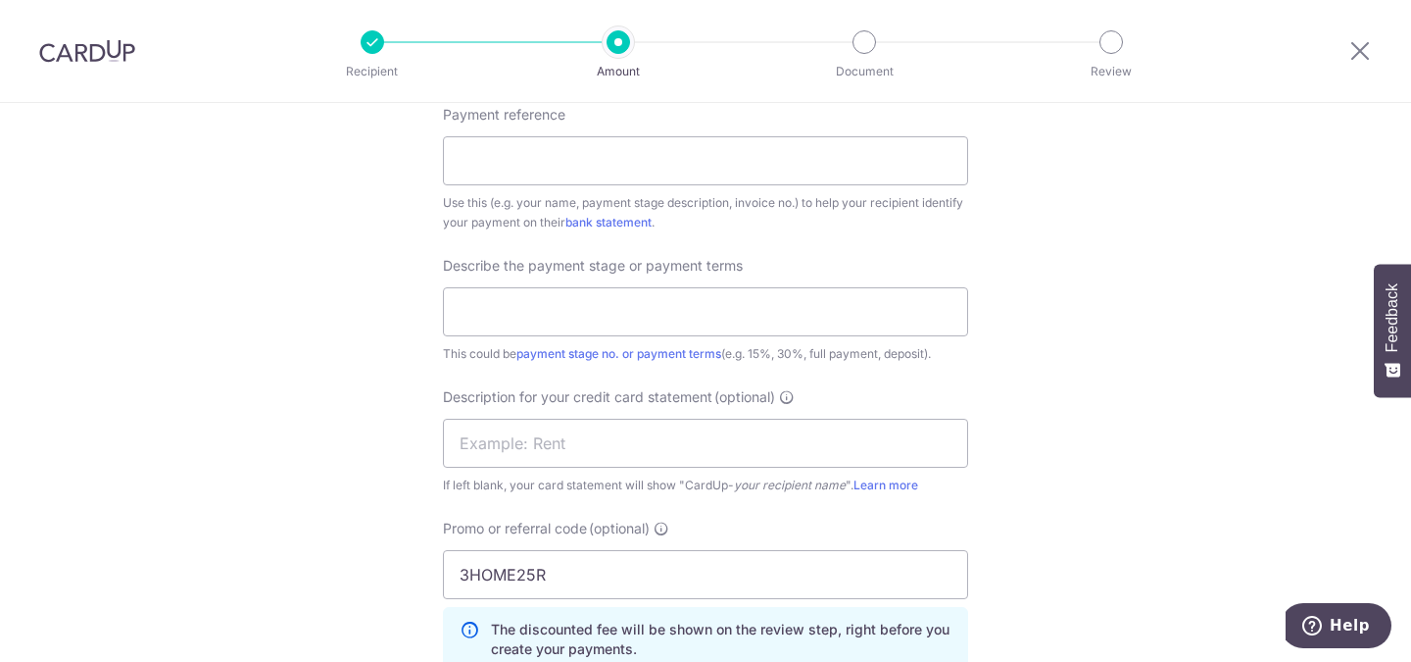
scroll to position [1233, 0]
click at [612, 323] on input "text" at bounding box center [705, 312] width 525 height 49
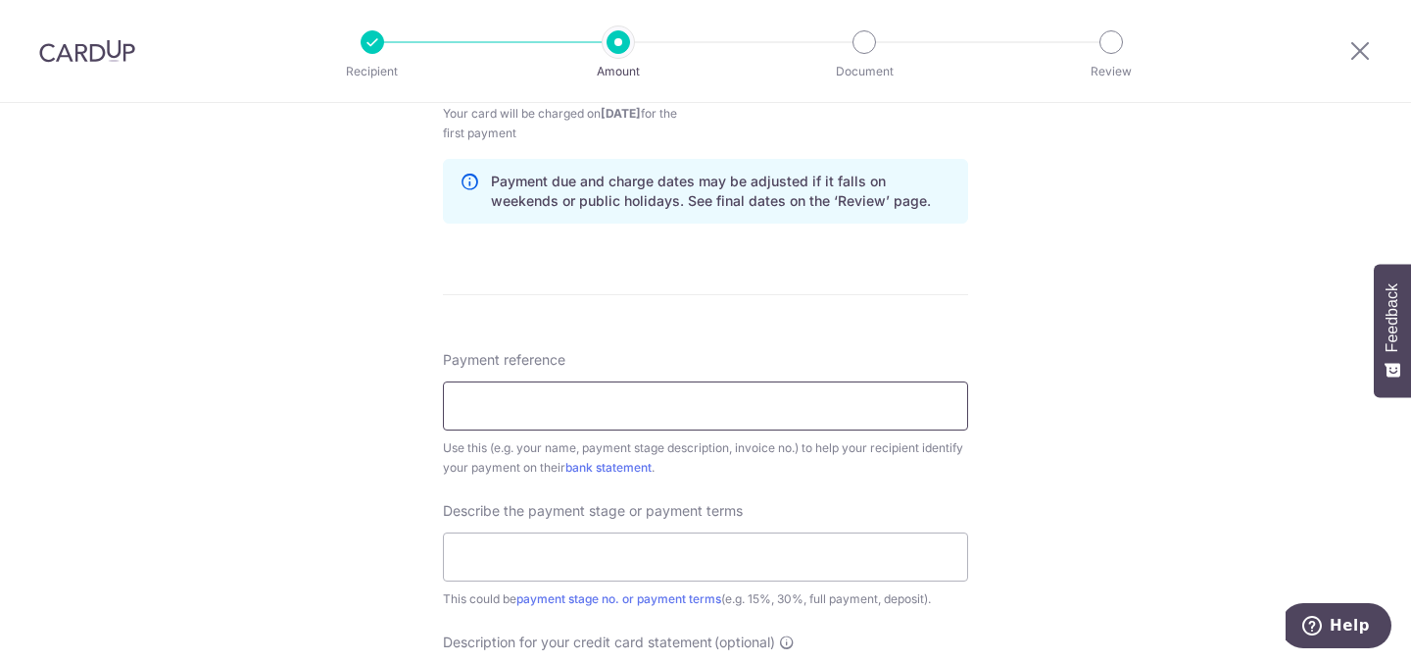
click at [545, 399] on input "Payment reference" at bounding box center [705, 405] width 525 height 49
type input "Family Podiatry Centre"
click at [1127, 327] on div "Tell us more about your payment Enter payment amount SGD 10,000.00 10000.00 GST…" at bounding box center [705, 226] width 1411 height 2224
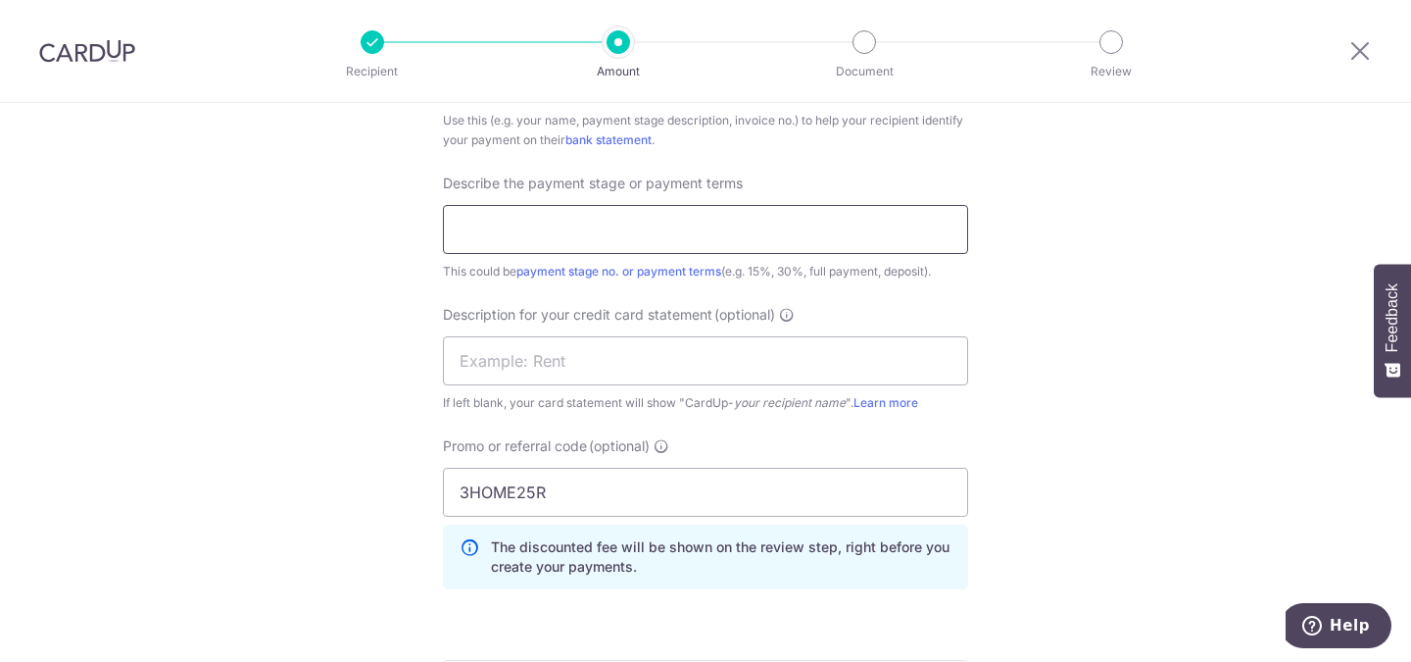
click at [514, 225] on input "text" at bounding box center [705, 229] width 525 height 49
click at [487, 233] on input "5" at bounding box center [705, 229] width 525 height 49
type input "5"
click at [477, 363] on input "text" at bounding box center [705, 360] width 525 height 49
type input "Carpenters"
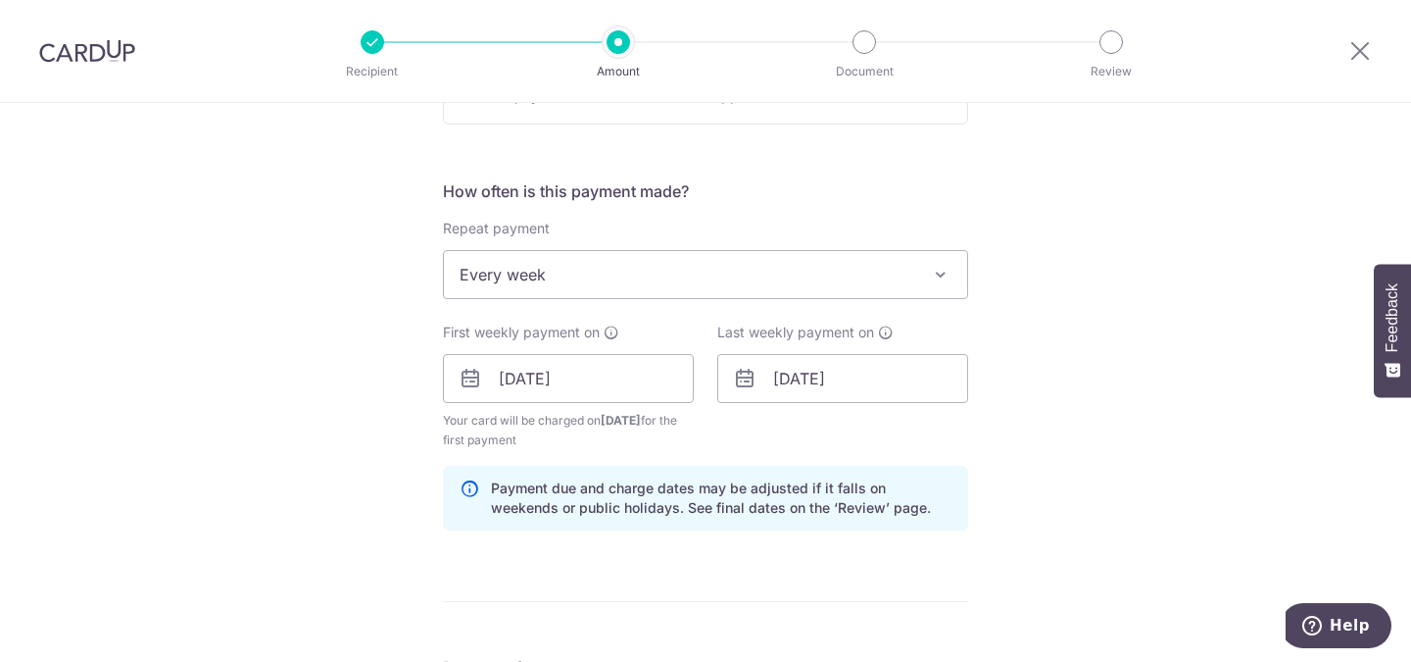
scroll to position [683, 0]
click at [624, 373] on input "12/09/2025" at bounding box center [568, 377] width 251 height 49
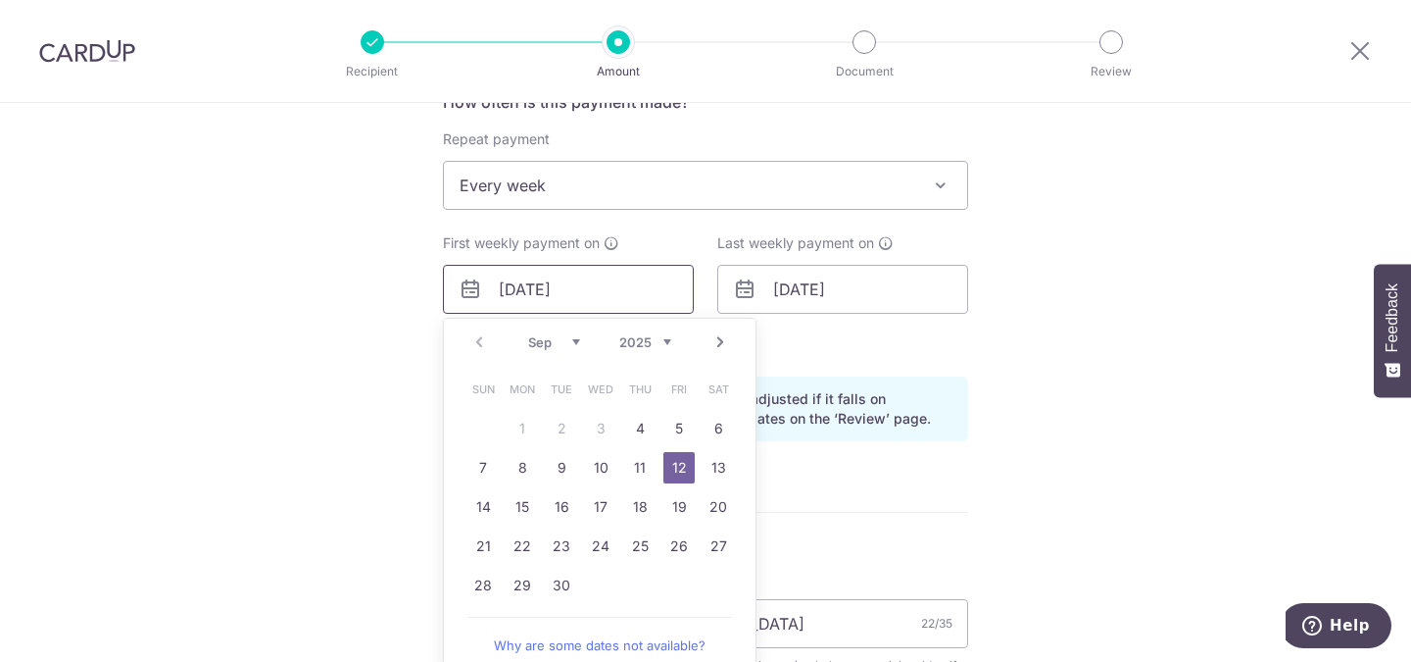
scroll to position [771, 0]
click at [555, 465] on link "9" at bounding box center [561, 467] width 31 height 31
type input "09/09/2025"
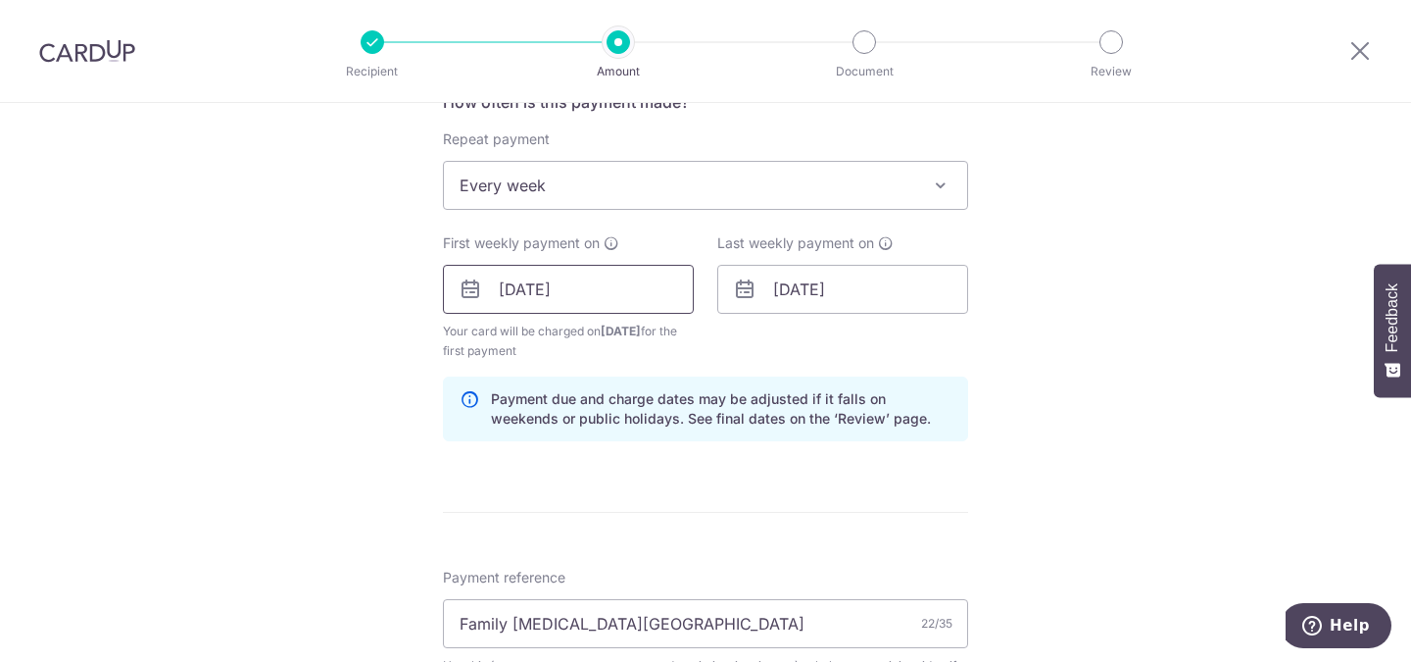
click at [603, 293] on input "09/09/2025" at bounding box center [568, 289] width 251 height 49
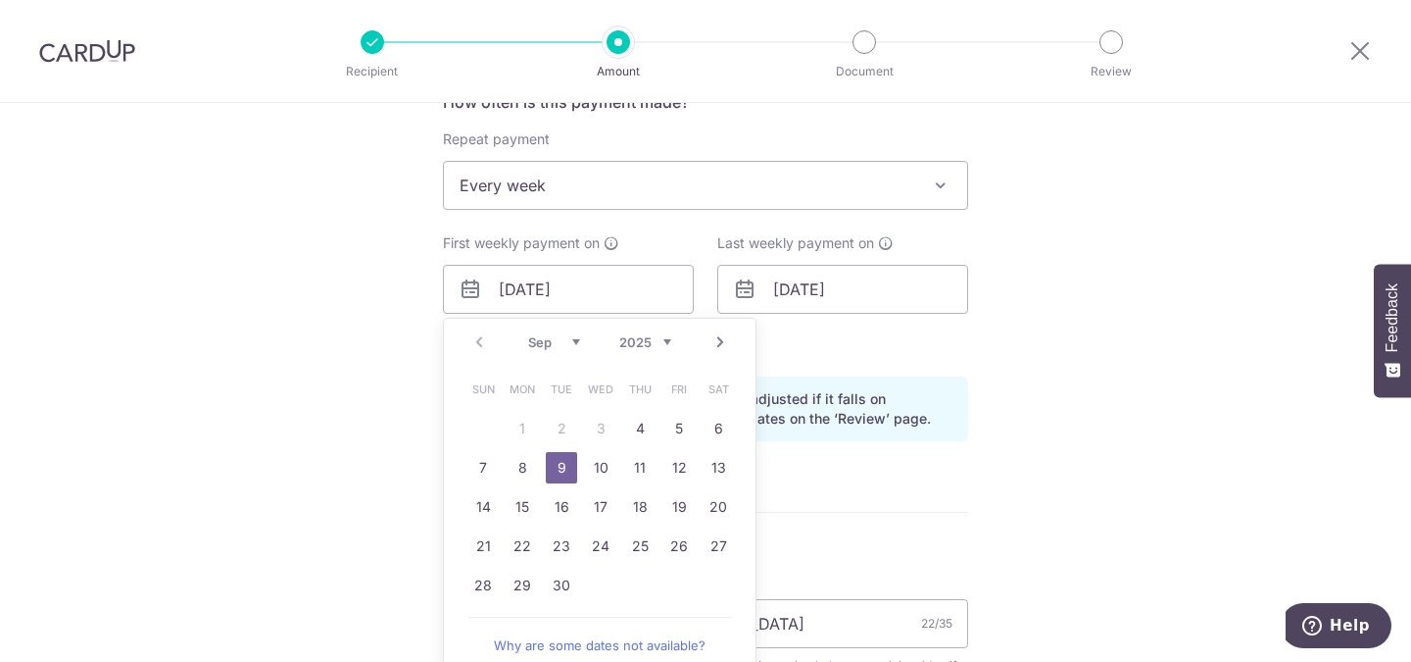
click at [1057, 508] on div "Tell us more about your payment Enter payment amount SGD 10,000.00 10000.00 GST…" at bounding box center [705, 444] width 1411 height 2224
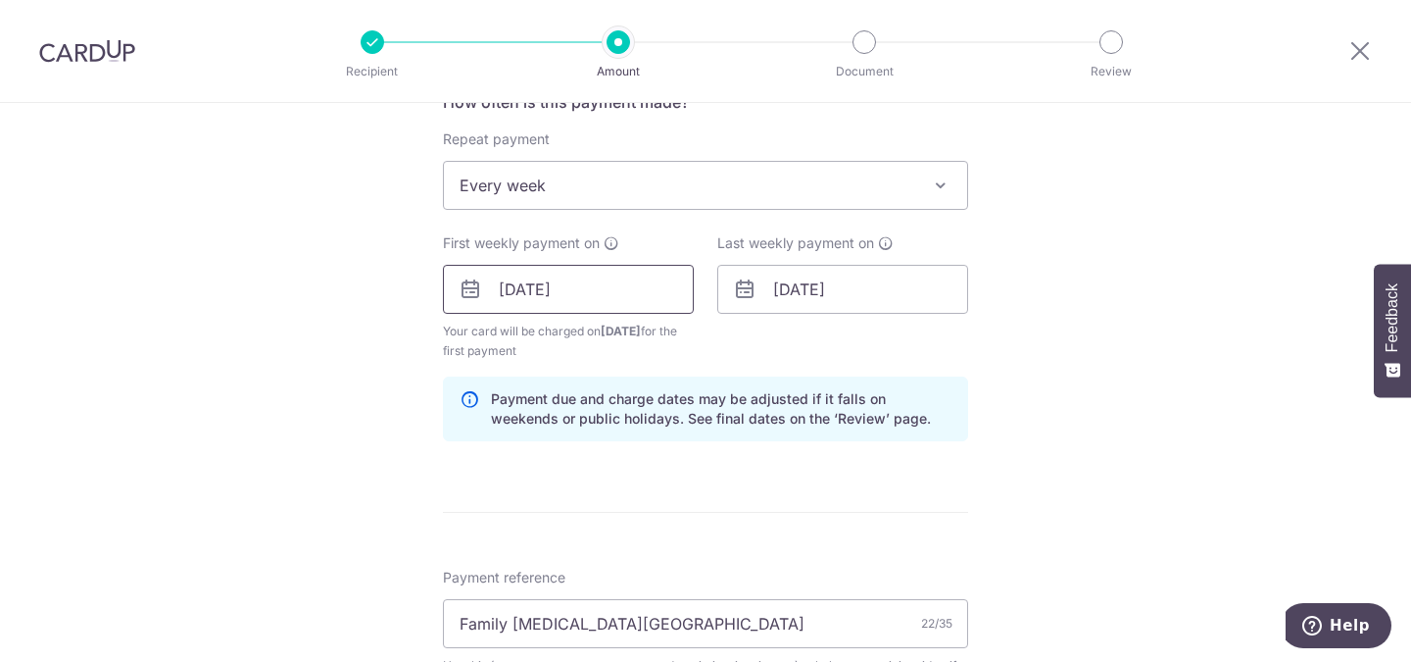
click at [618, 290] on input "09/09/2025" at bounding box center [568, 289] width 251 height 49
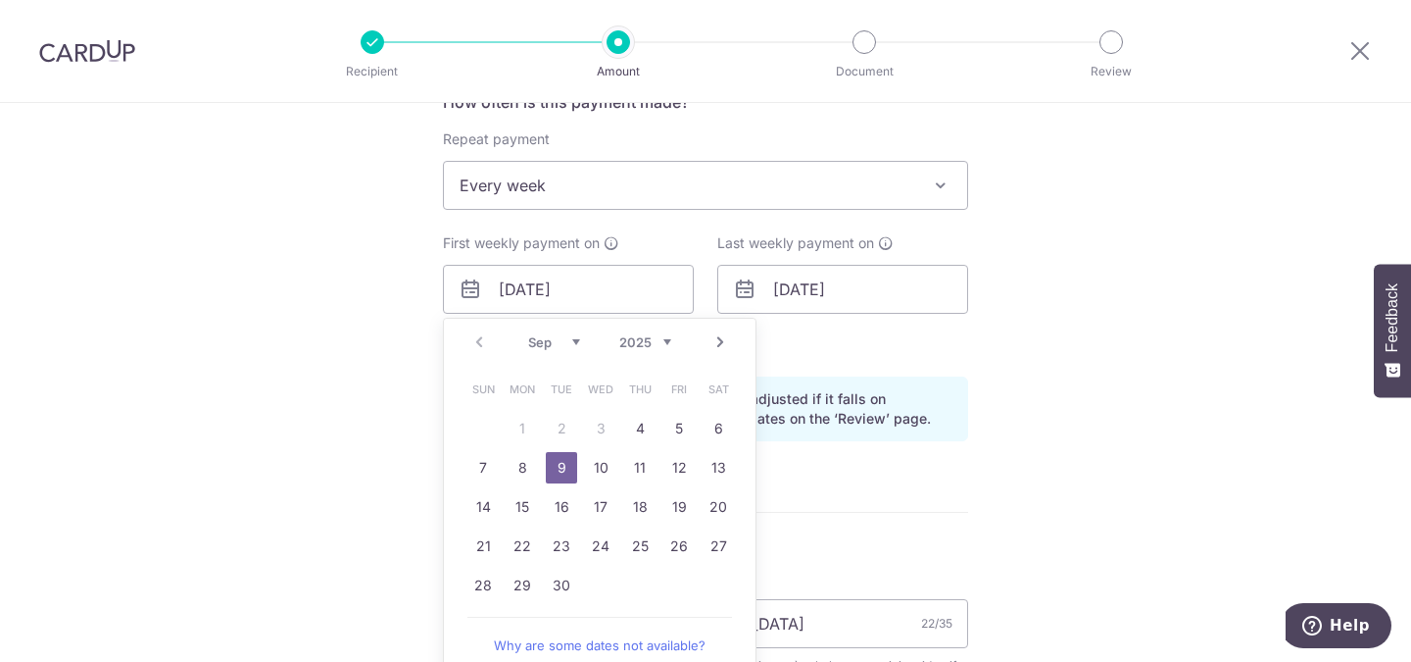
click at [556, 462] on link "9" at bounding box center [561, 467] width 31 height 31
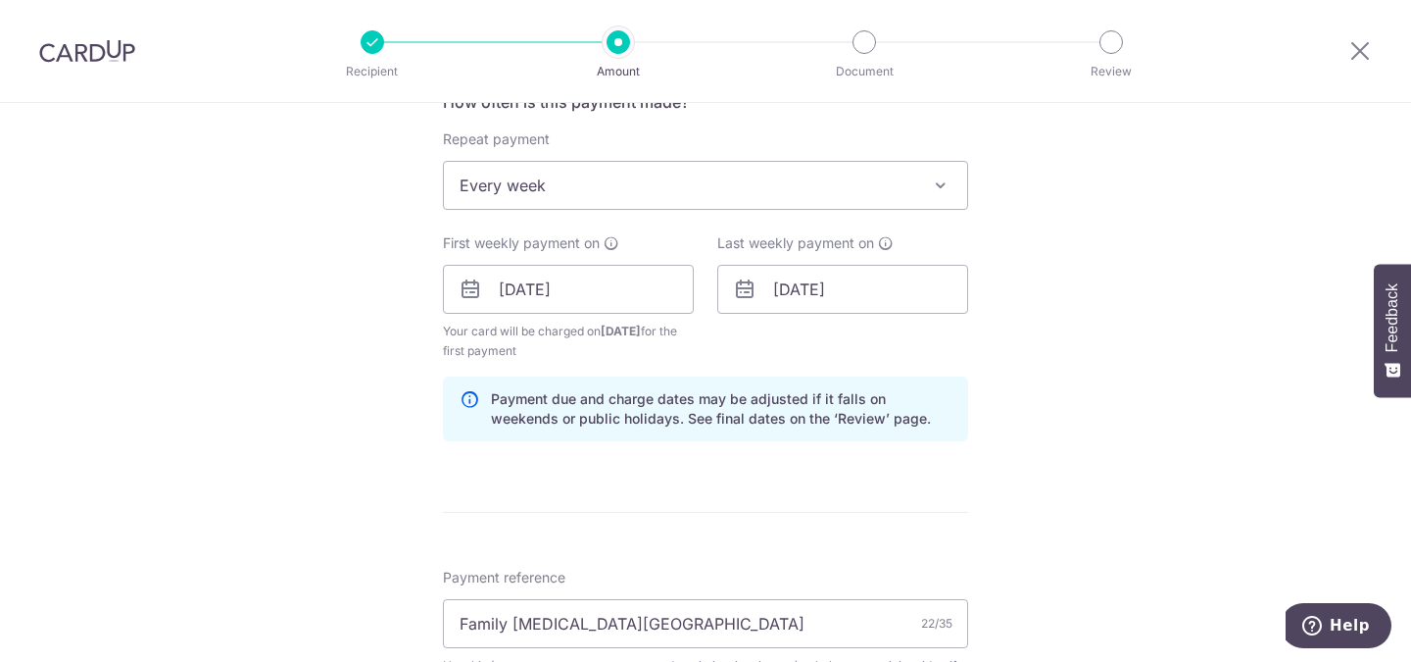
click at [1292, 233] on div "Tell us more about your payment Enter payment amount SGD 10,000.00 10000.00 GST…" at bounding box center [705, 444] width 1411 height 2224
click at [625, 288] on input "09/09/2025" at bounding box center [568, 289] width 251 height 49
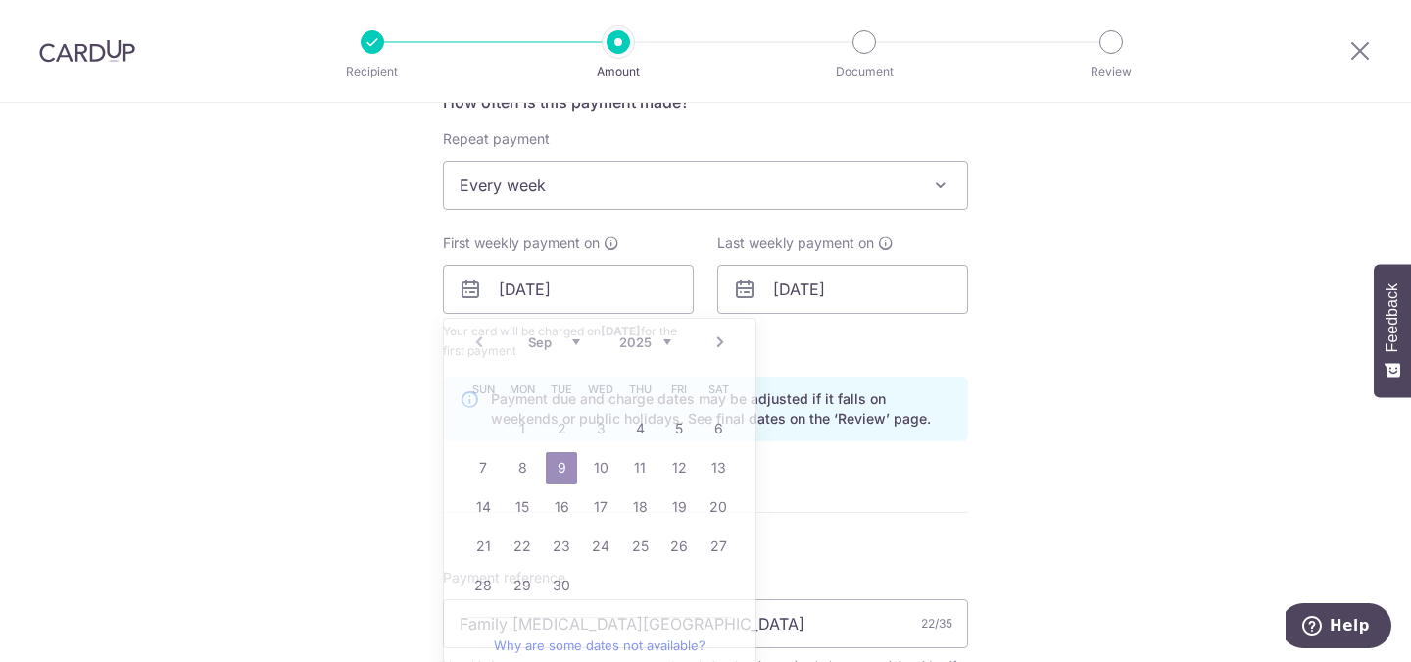
click at [1015, 443] on div "Tell us more about your payment Enter payment amount SGD 10,000.00 10000.00 GST…" at bounding box center [705, 444] width 1411 height 2224
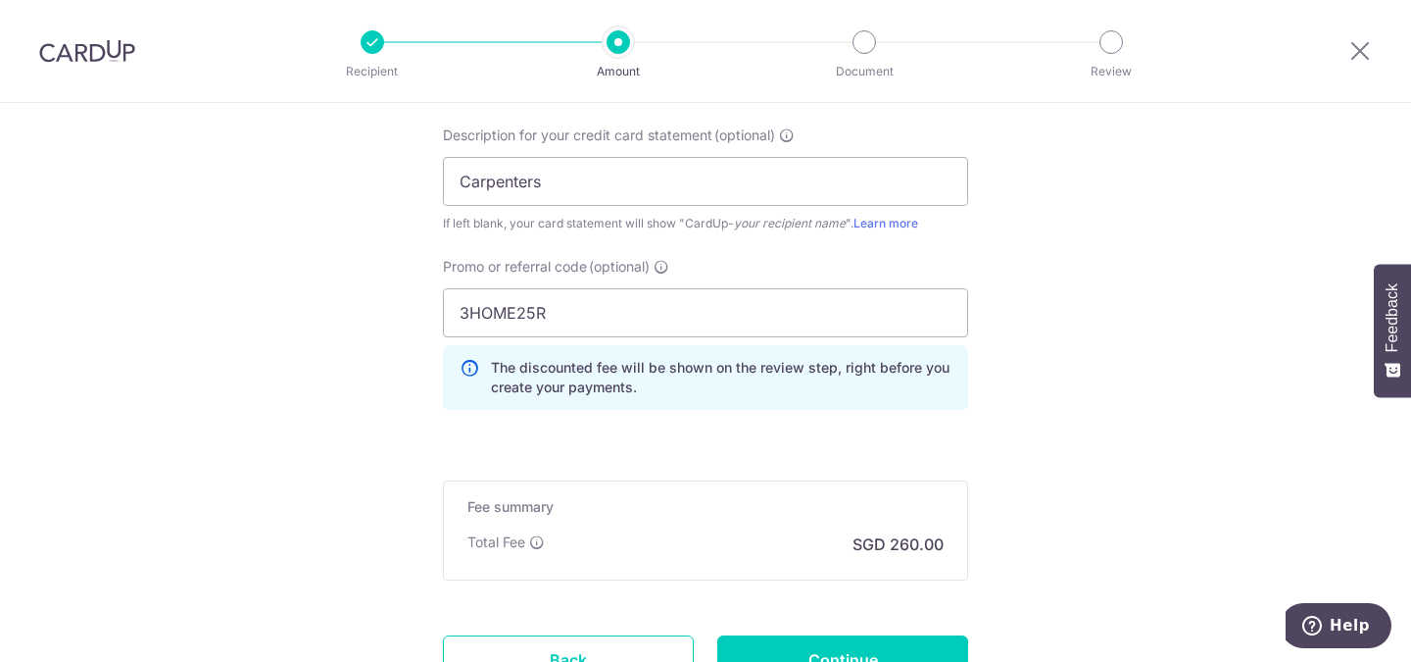
scroll to position [1665, 0]
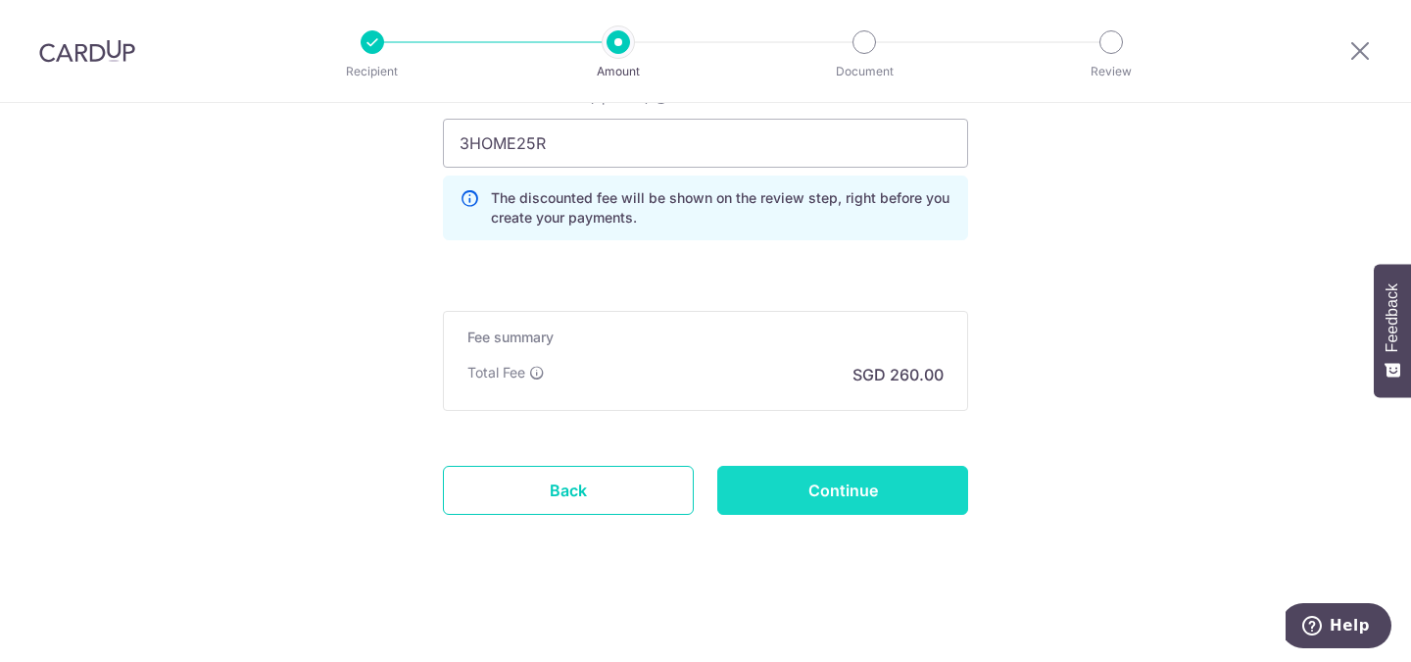
click at [834, 484] on input "Continue" at bounding box center [842, 490] width 251 height 49
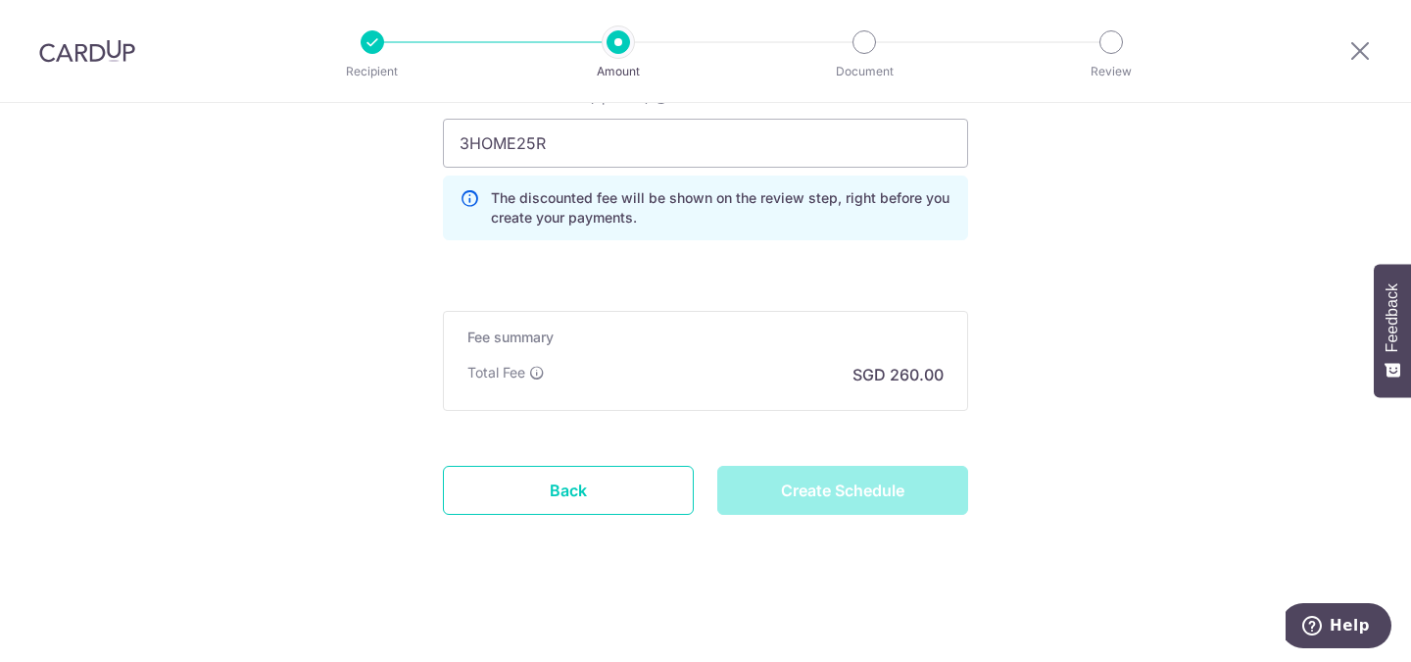
type input "Create Schedule"
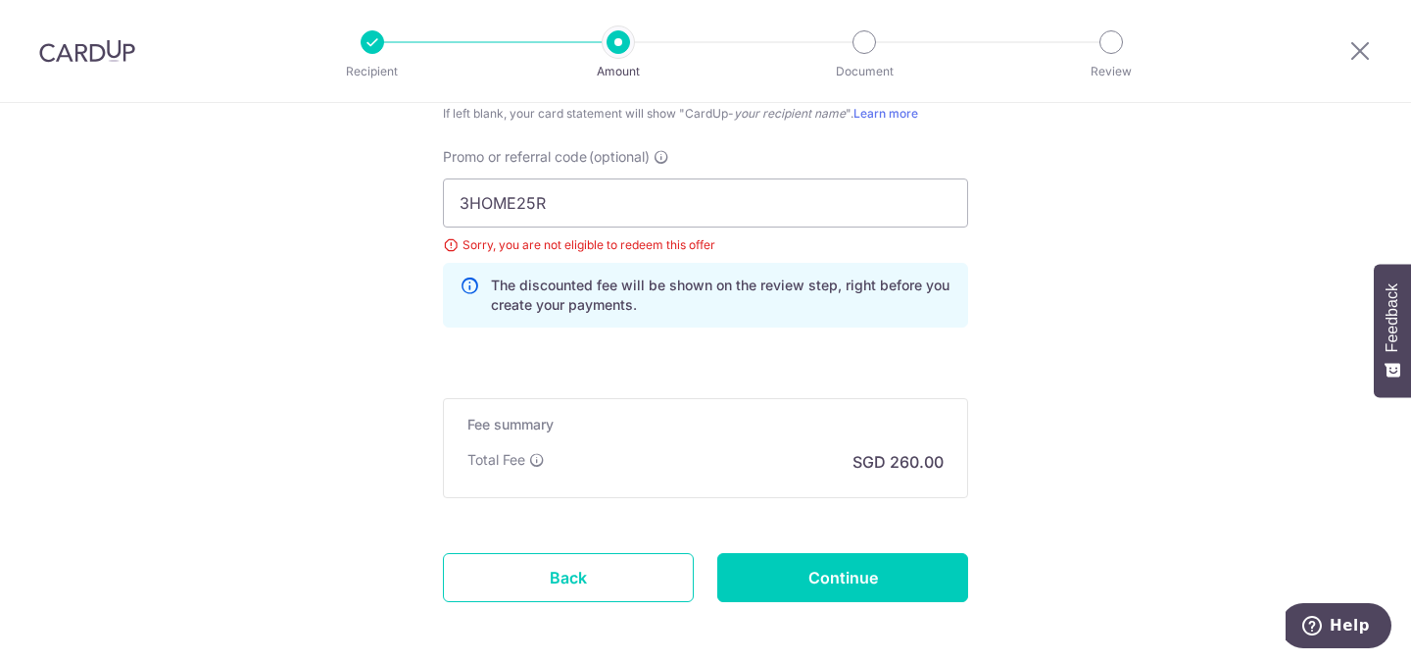
scroll to position [1505, 0]
click at [600, 205] on input "3HOME25R" at bounding box center [705, 203] width 525 height 49
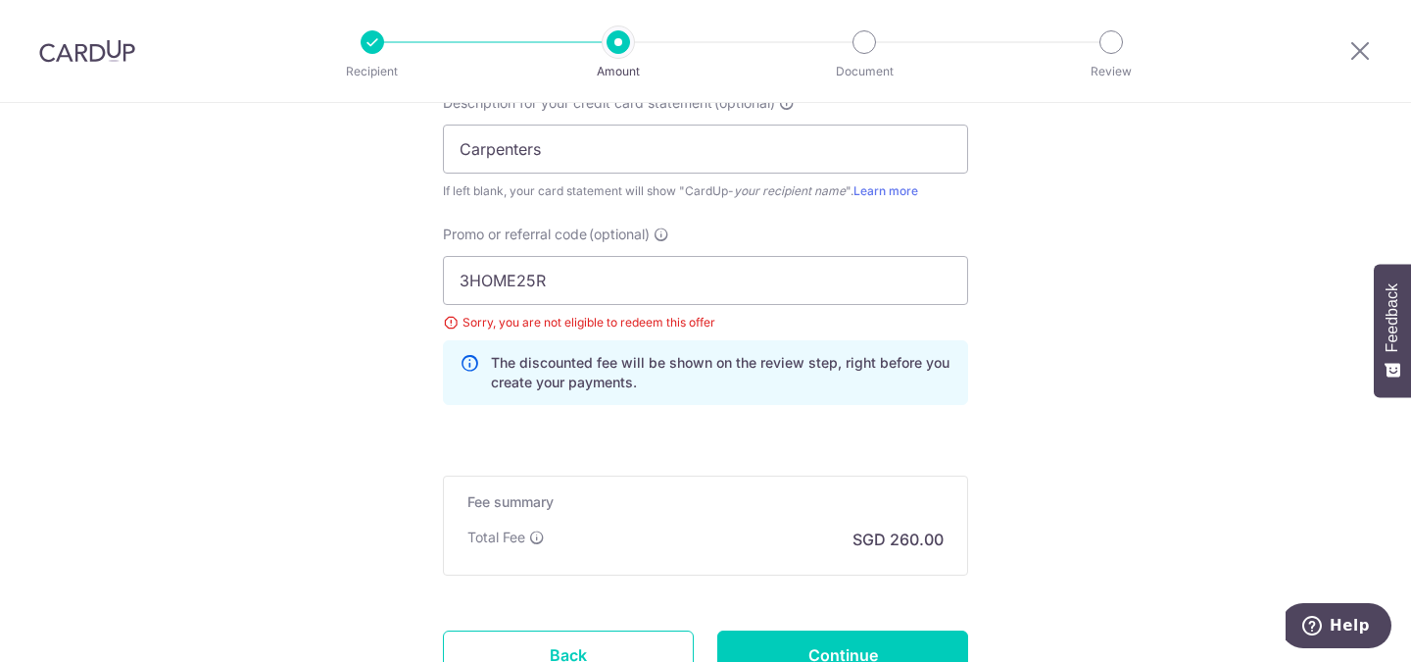
scroll to position [1430, 0]
drag, startPoint x: 561, startPoint y: 275, endPoint x: 347, endPoint y: 282, distance: 213.8
type input "BREC179"
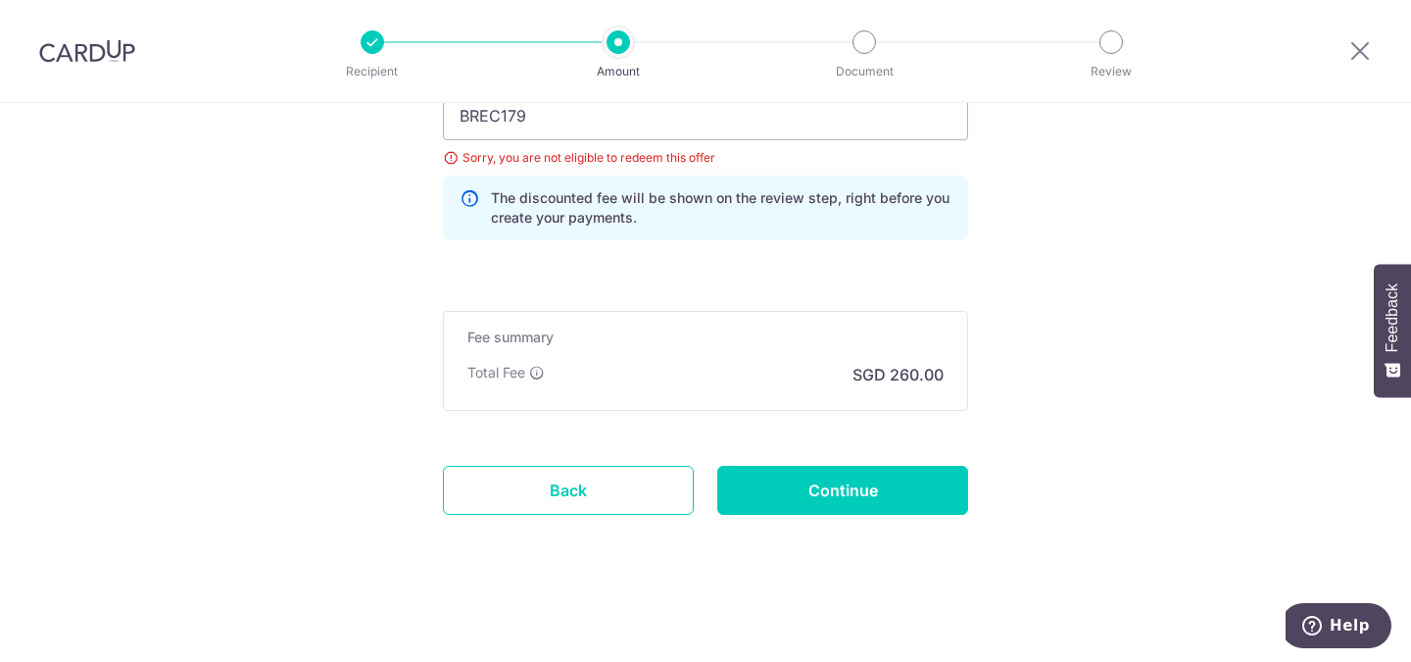
scroll to position [1593, 0]
click at [838, 487] on input "Continue" at bounding box center [842, 490] width 251 height 49
type input "Update Schedule"
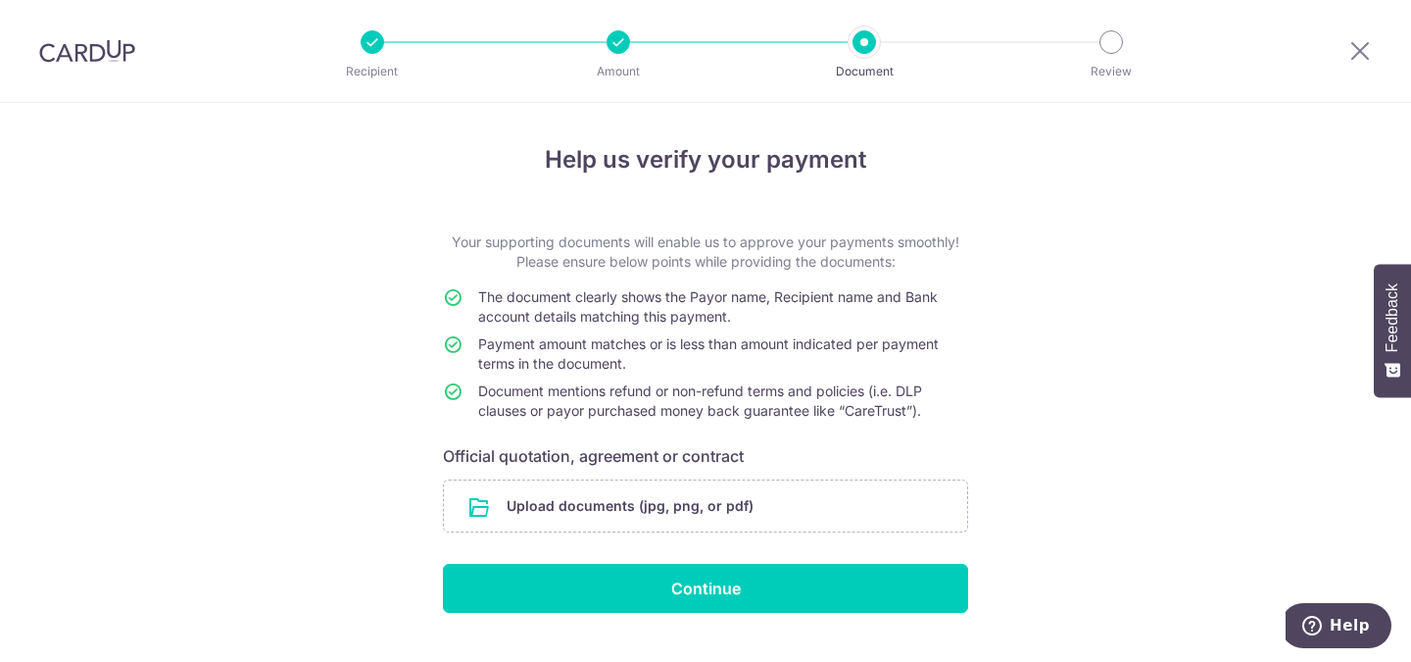
scroll to position [43, 0]
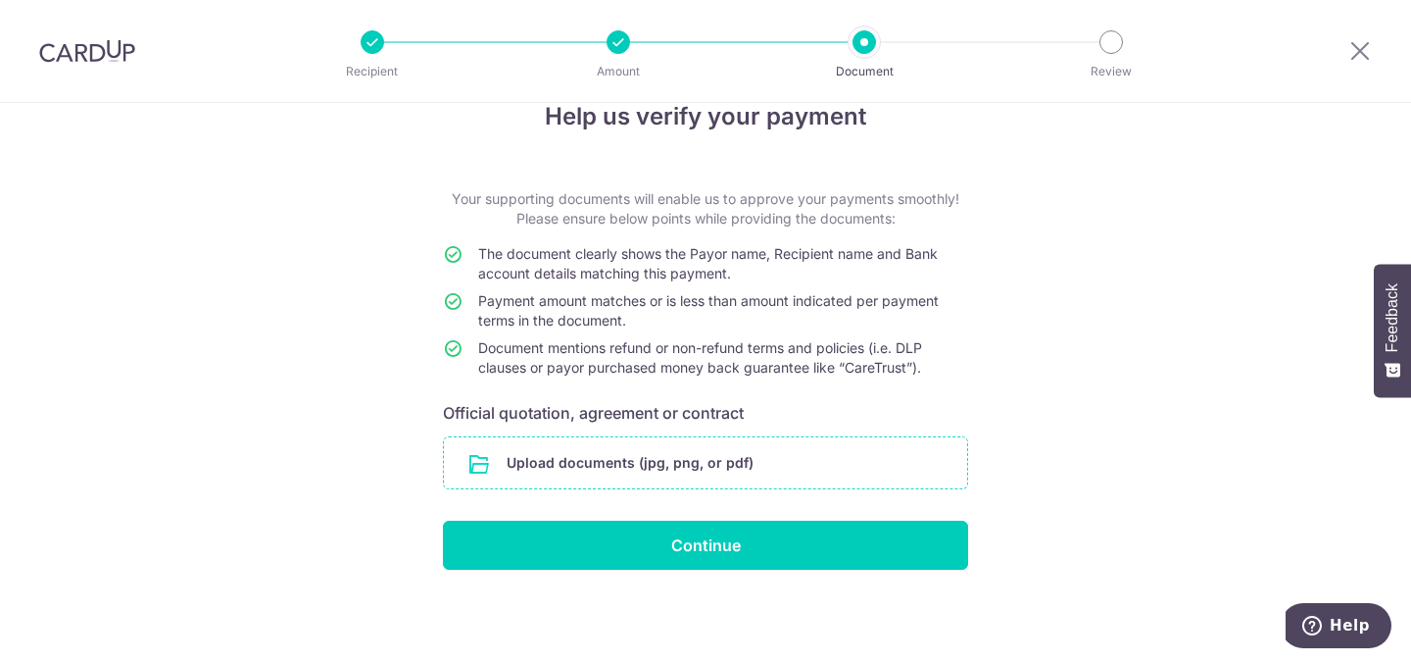
click at [662, 461] on input "file" at bounding box center [705, 462] width 523 height 51
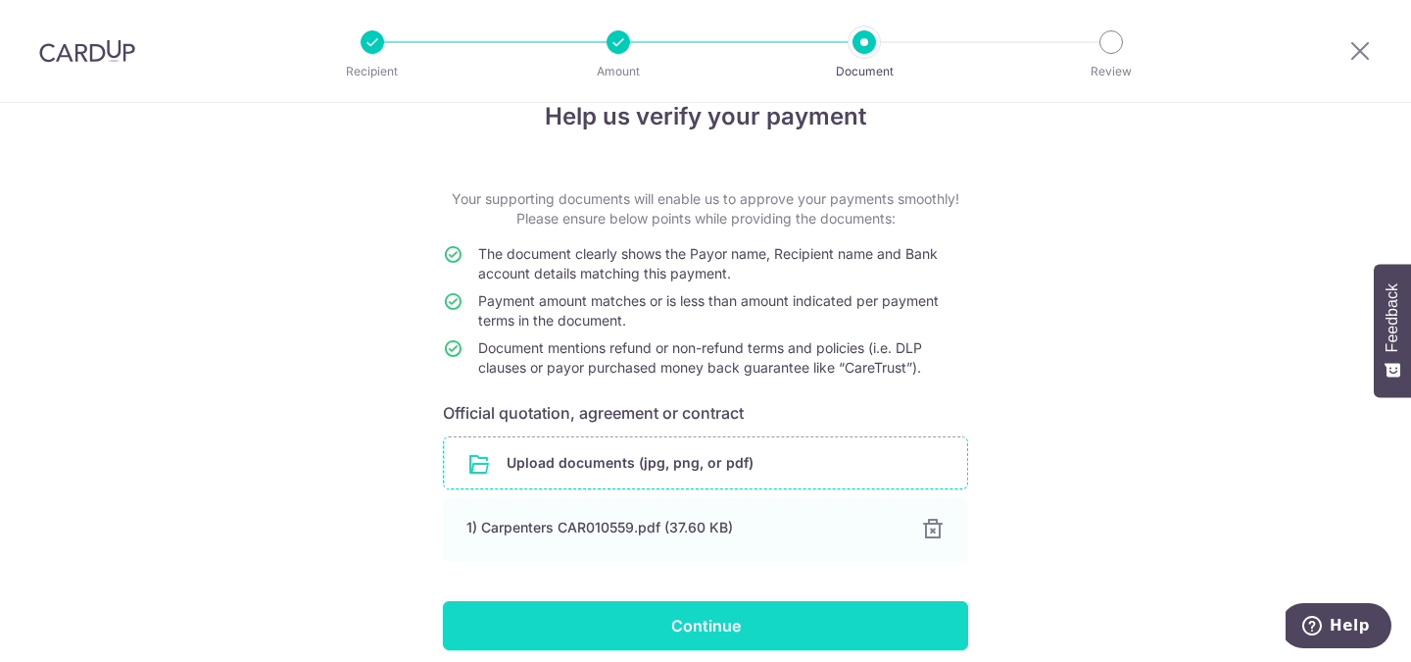
click at [695, 639] on input "Continue" at bounding box center [705, 625] width 525 height 49
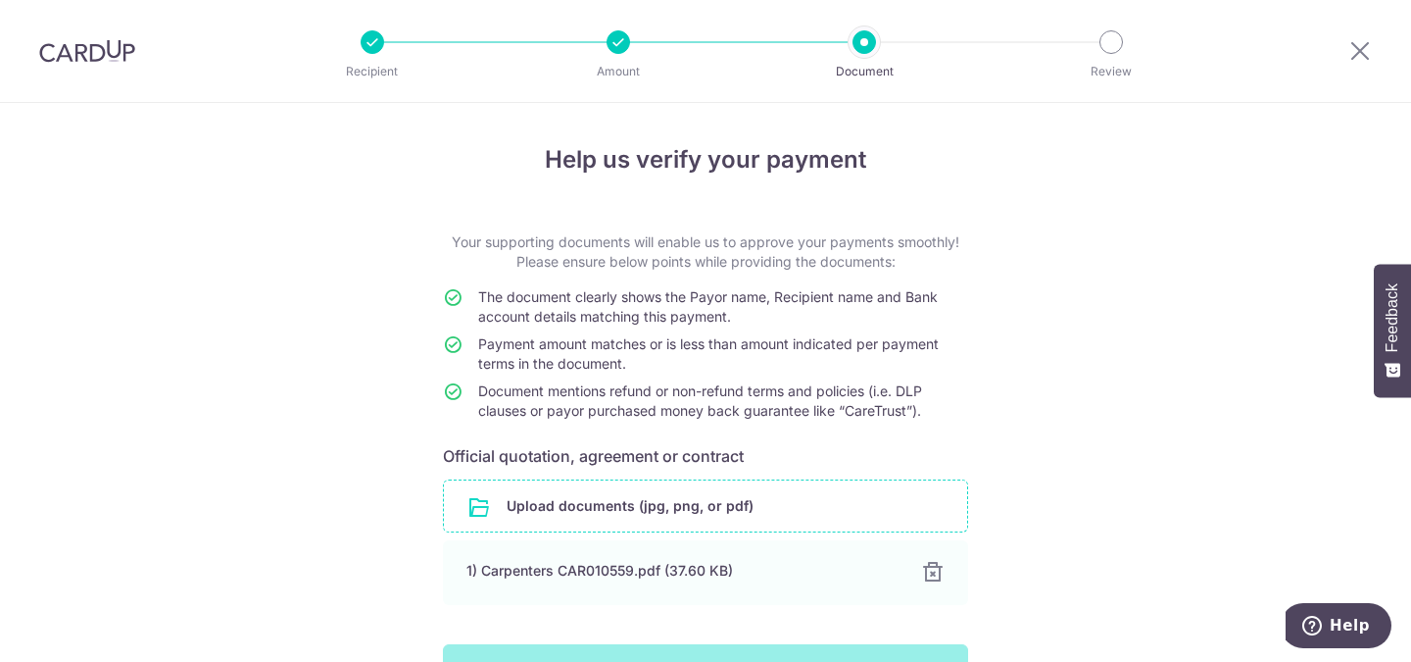
scroll to position [123, 0]
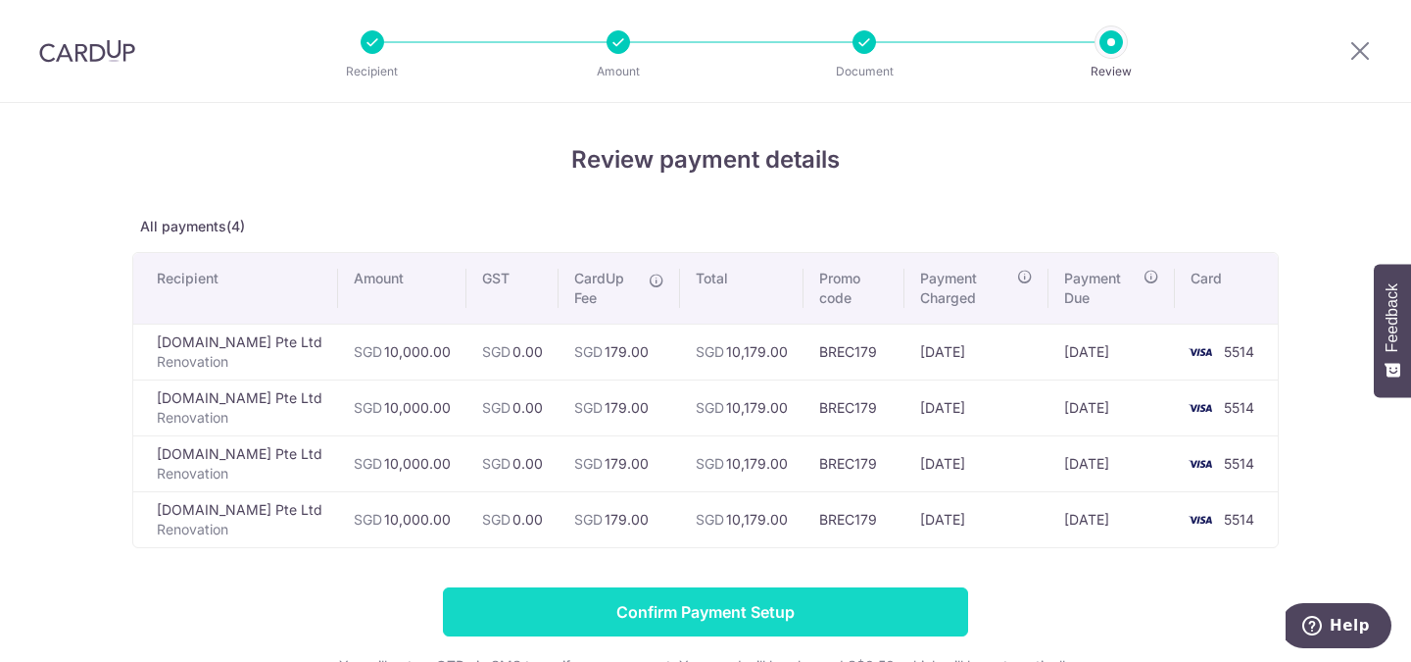
click at [681, 612] on input "Confirm Payment Setup" at bounding box center [705, 611] width 525 height 49
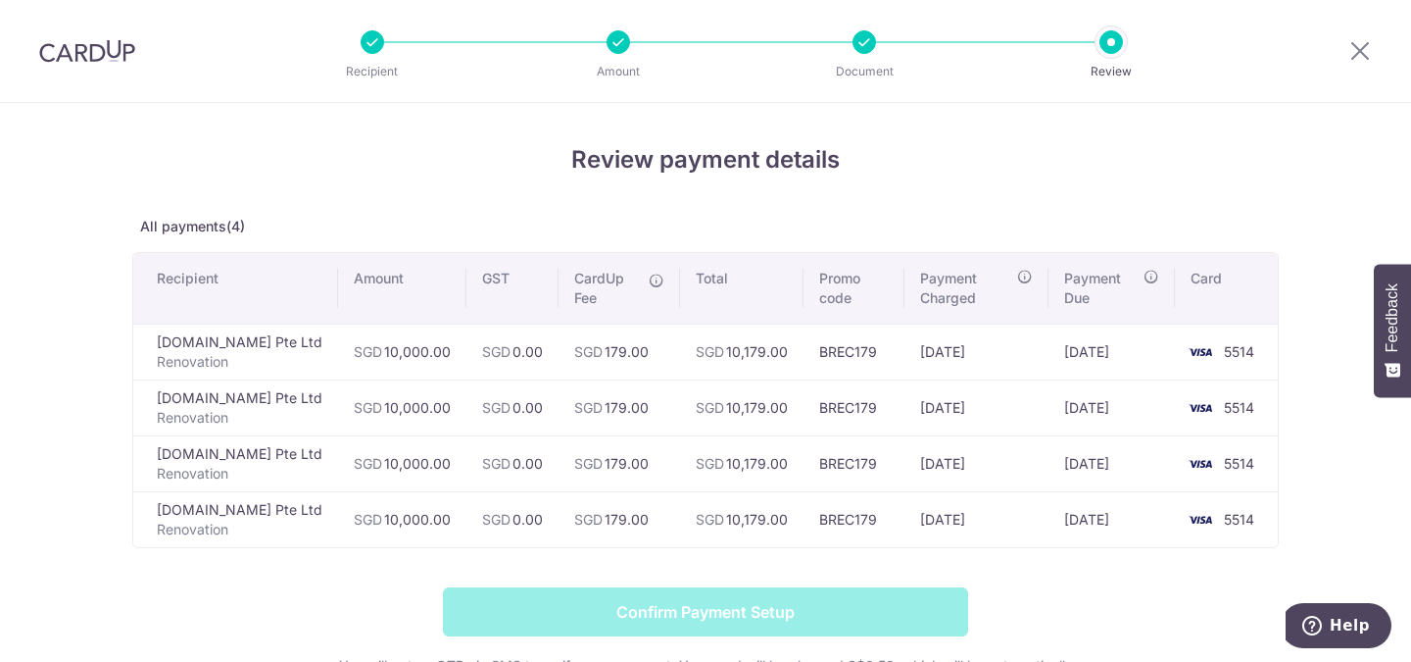
scroll to position [243, 0]
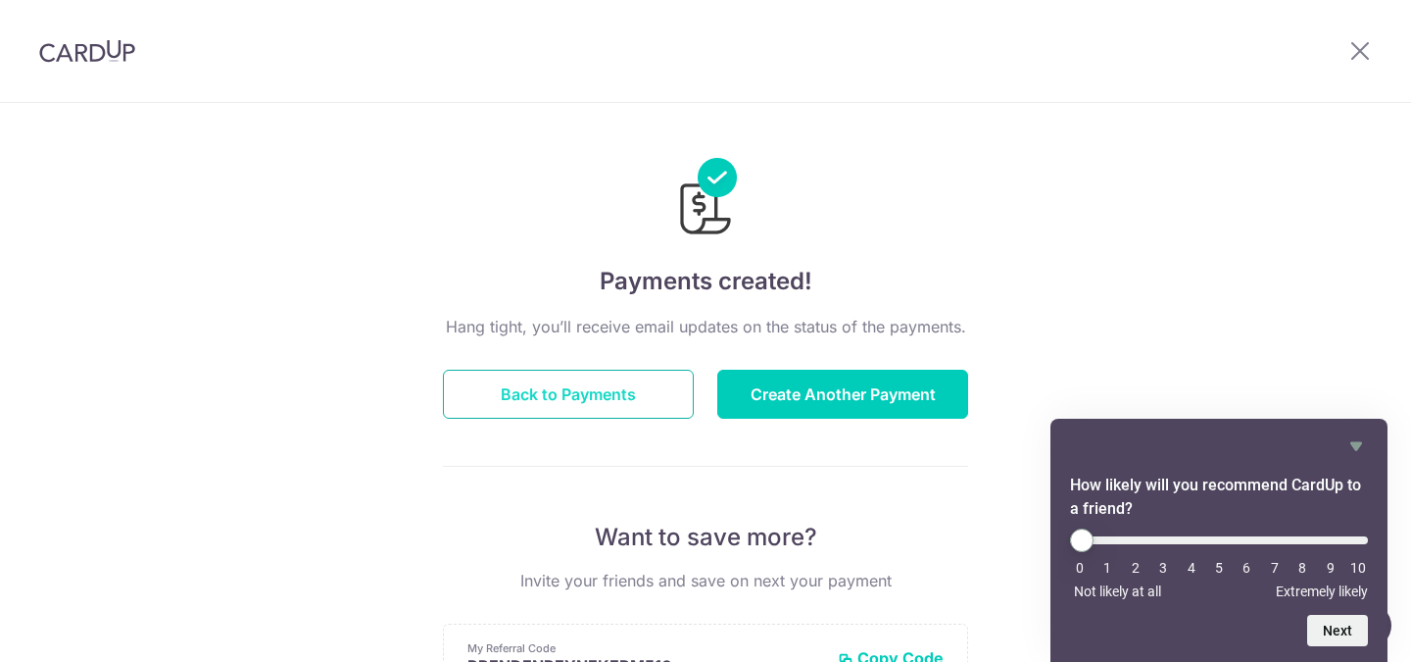
click at [596, 391] on button "Back to Payments" at bounding box center [568, 394] width 251 height 49
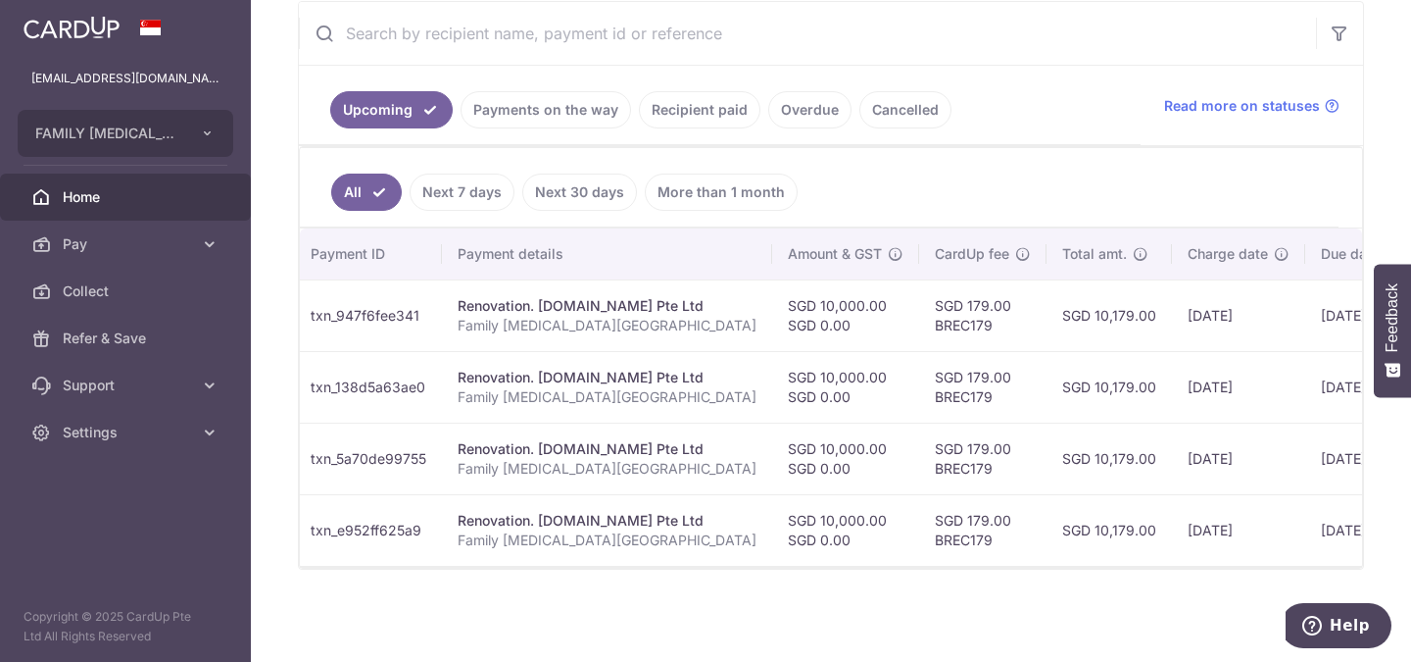
scroll to position [0, 173]
click at [138, 428] on span "Settings" at bounding box center [127, 432] width 129 height 20
click at [563, 72] on ul "Upcoming Payments on the way Recipient paid Overdue Cancelled" at bounding box center [720, 105] width 842 height 79
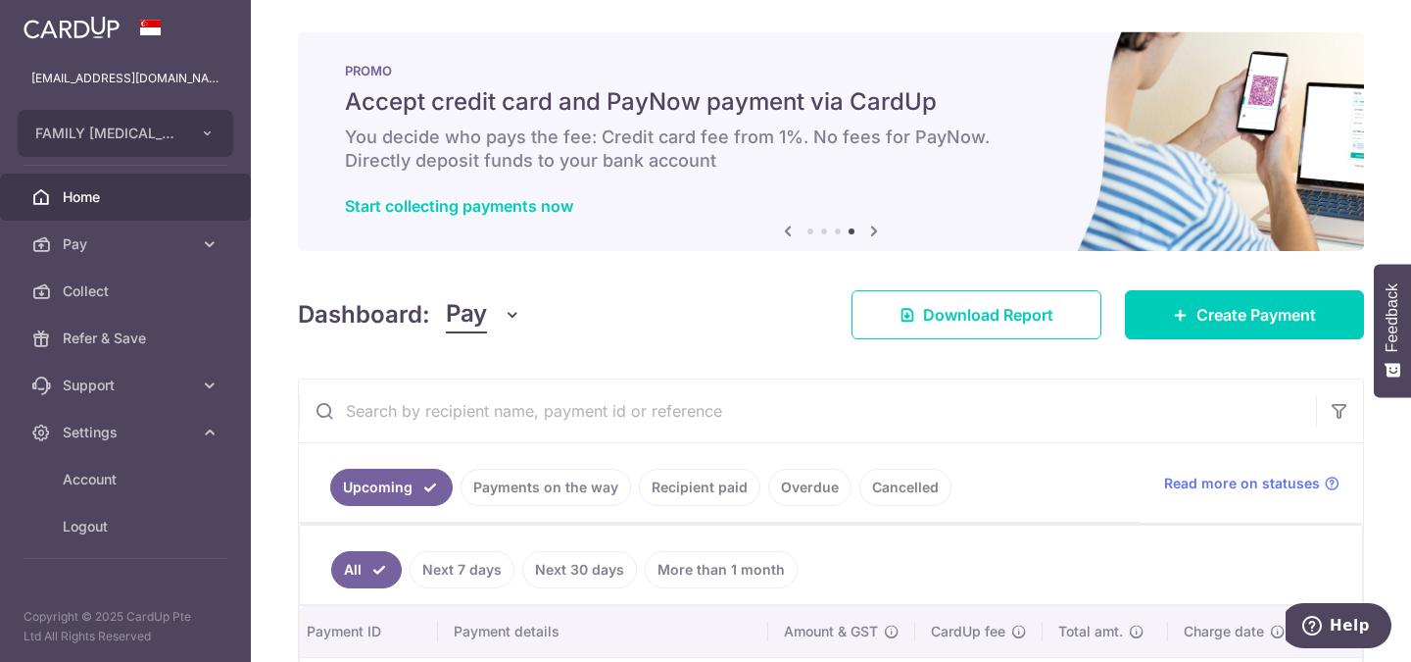
click at [675, 488] on link "Recipient paid" at bounding box center [700, 487] width 122 height 37
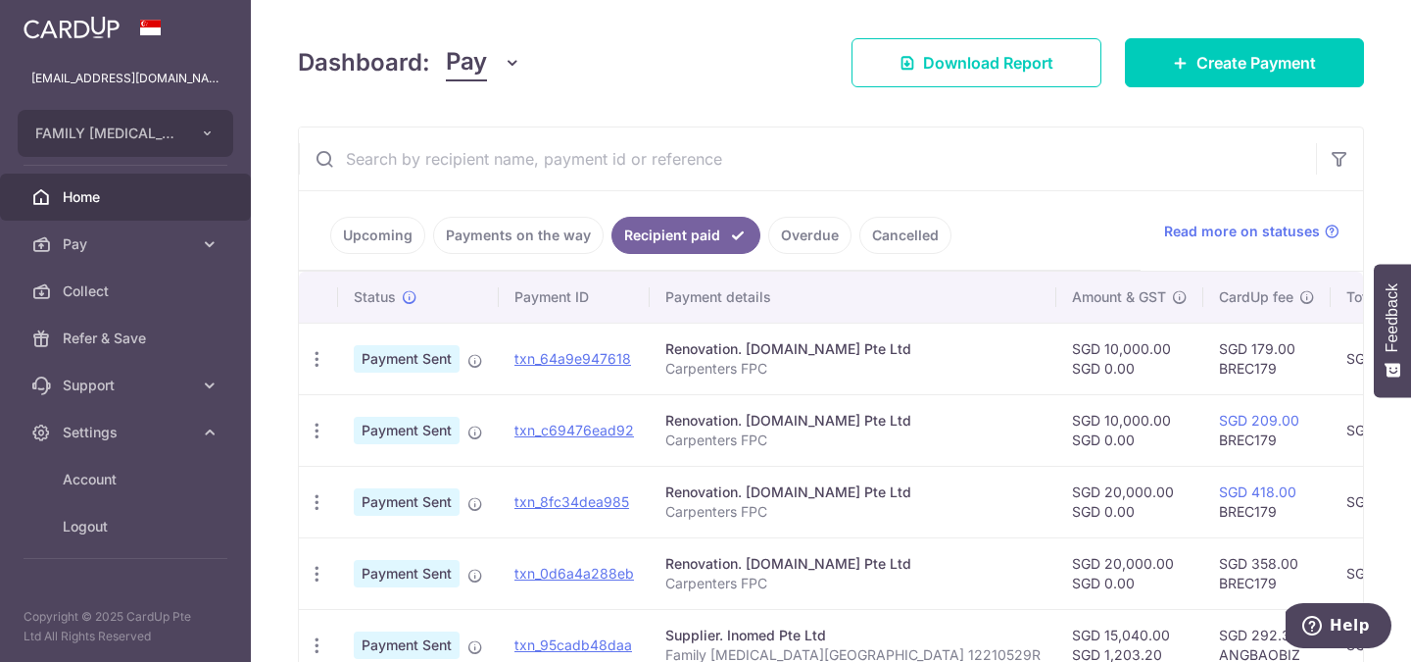
scroll to position [250, 0]
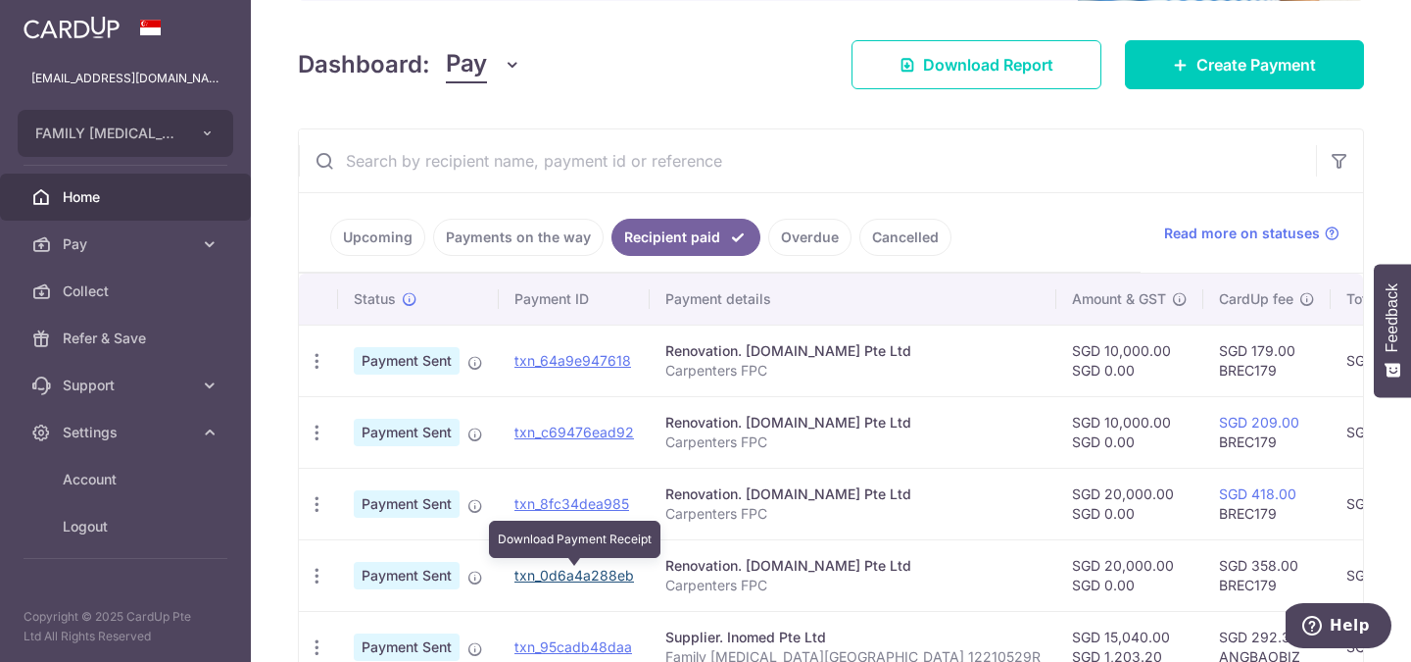
click at [590, 569] on link "txn_0d6a4a288eb" at bounding box center [575, 575] width 120 height 17
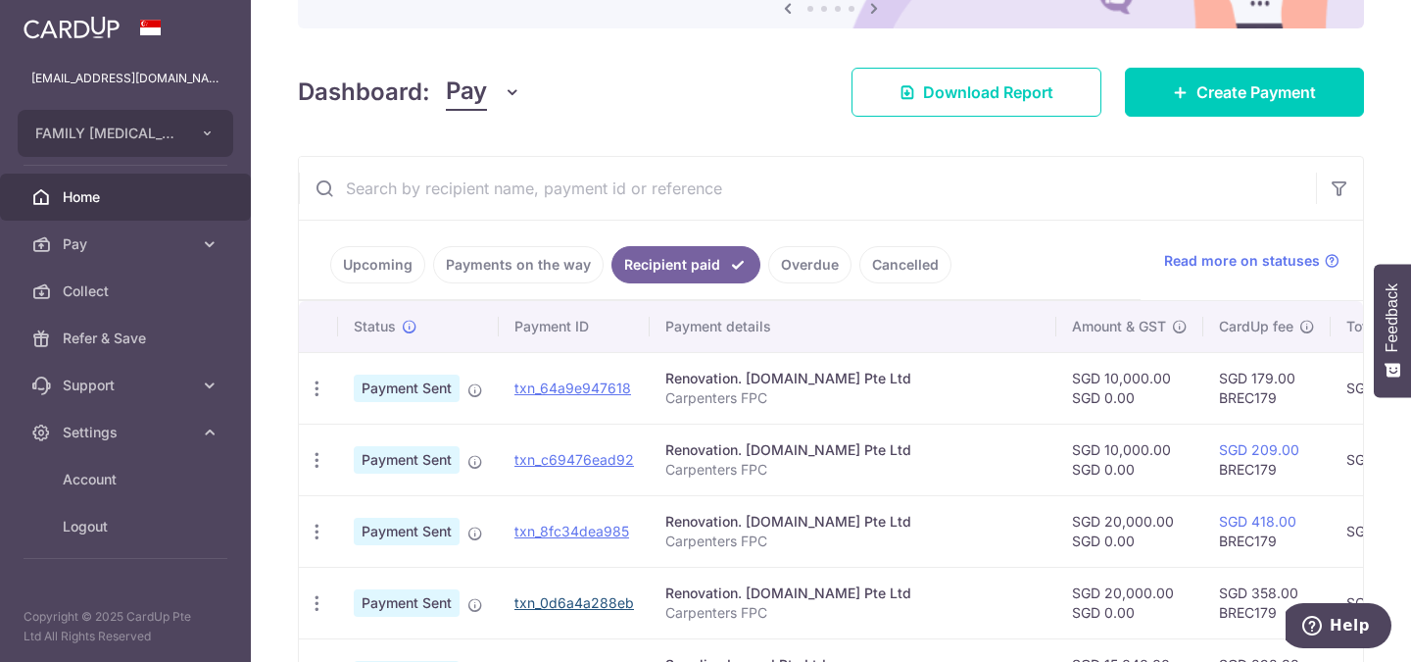
scroll to position [221, 0]
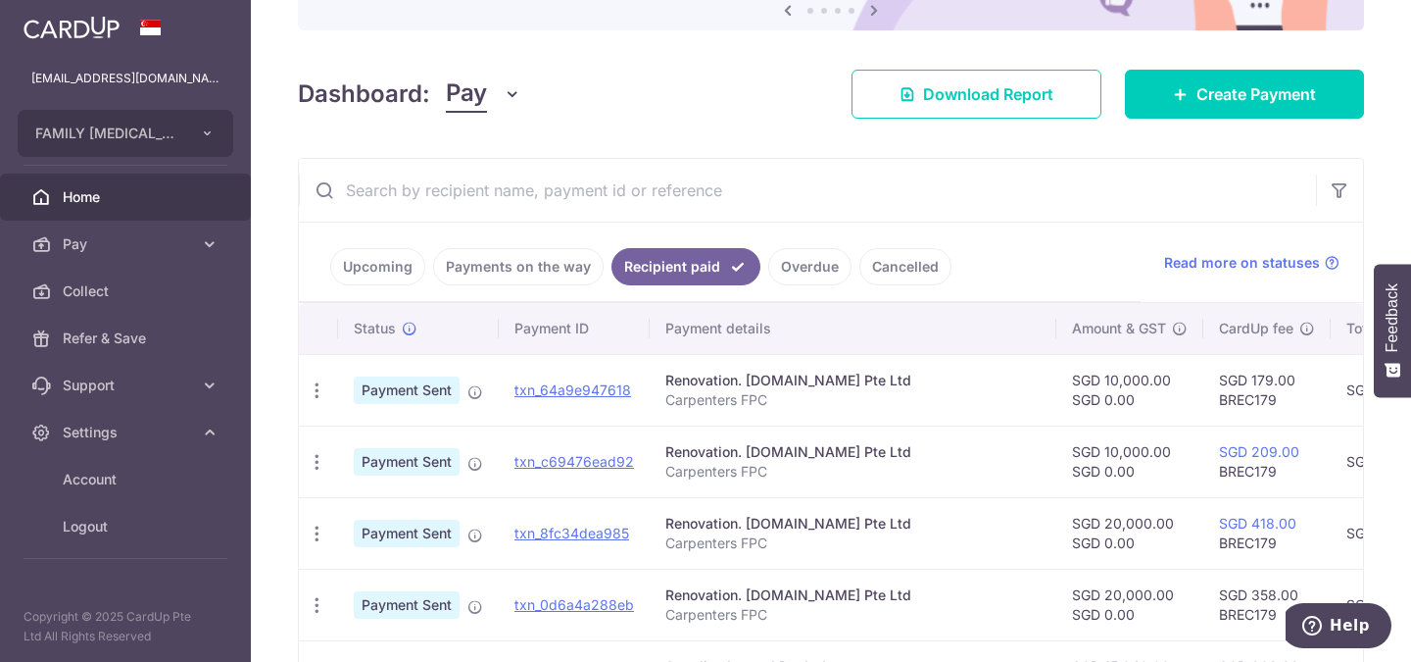
click at [1057, 587] on td "SGD 20,000.00 SGD 0.00" at bounding box center [1130, 604] width 147 height 72
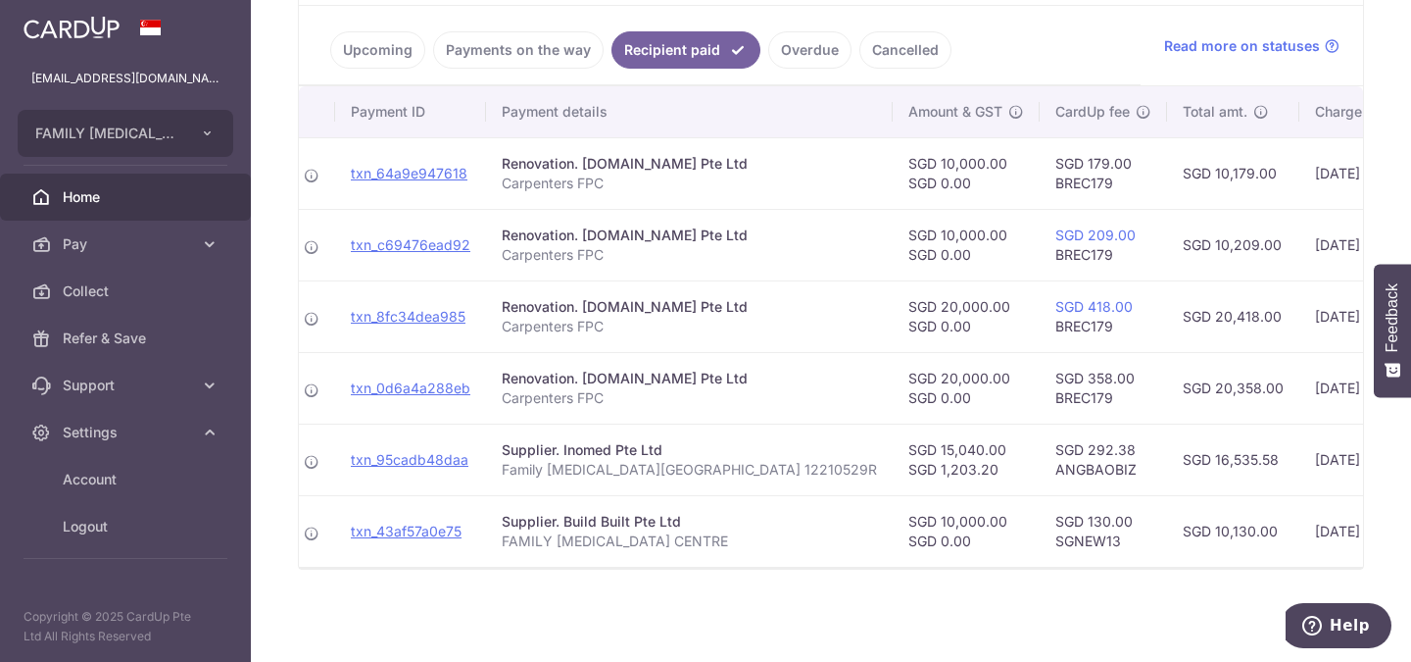
scroll to position [446, 0]
drag, startPoint x: 437, startPoint y: 379, endPoint x: 780, endPoint y: 104, distance: 439.9
click at [437, 379] on link "txn_0d6a4a288eb" at bounding box center [411, 387] width 120 height 17
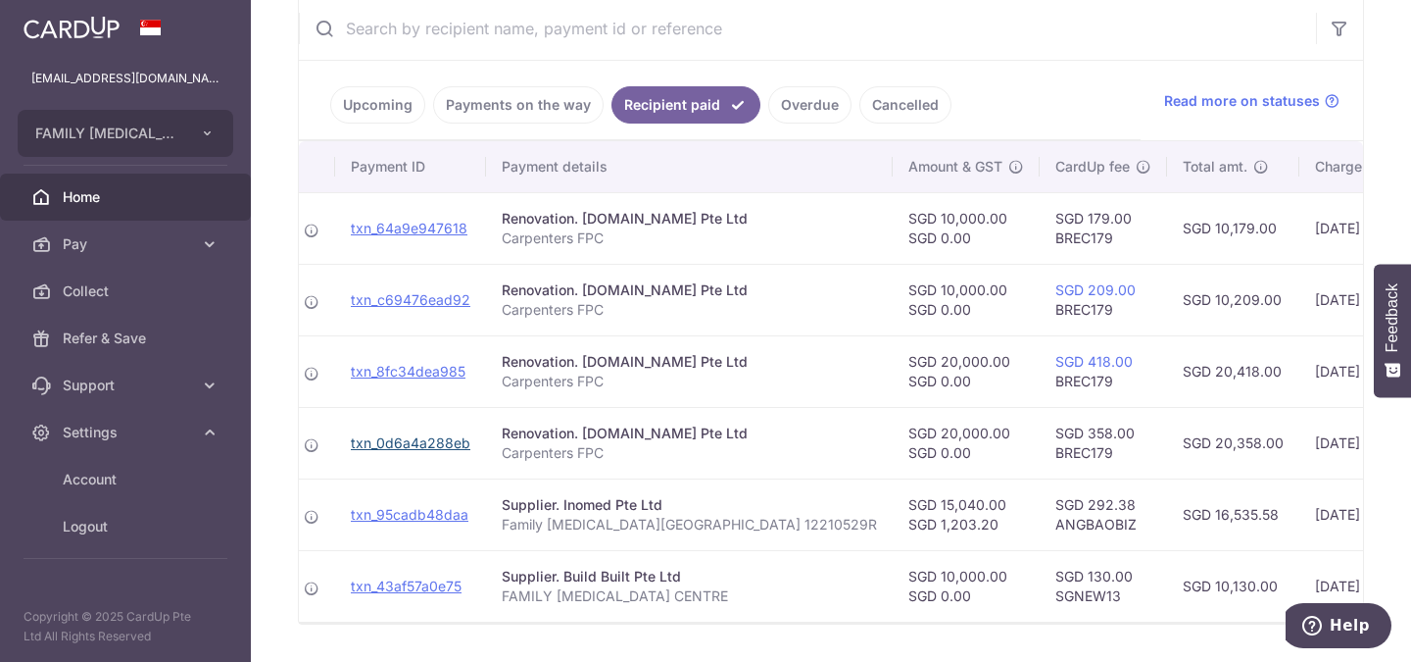
scroll to position [381, 0]
click at [92, 197] on span "Home" at bounding box center [127, 197] width 129 height 20
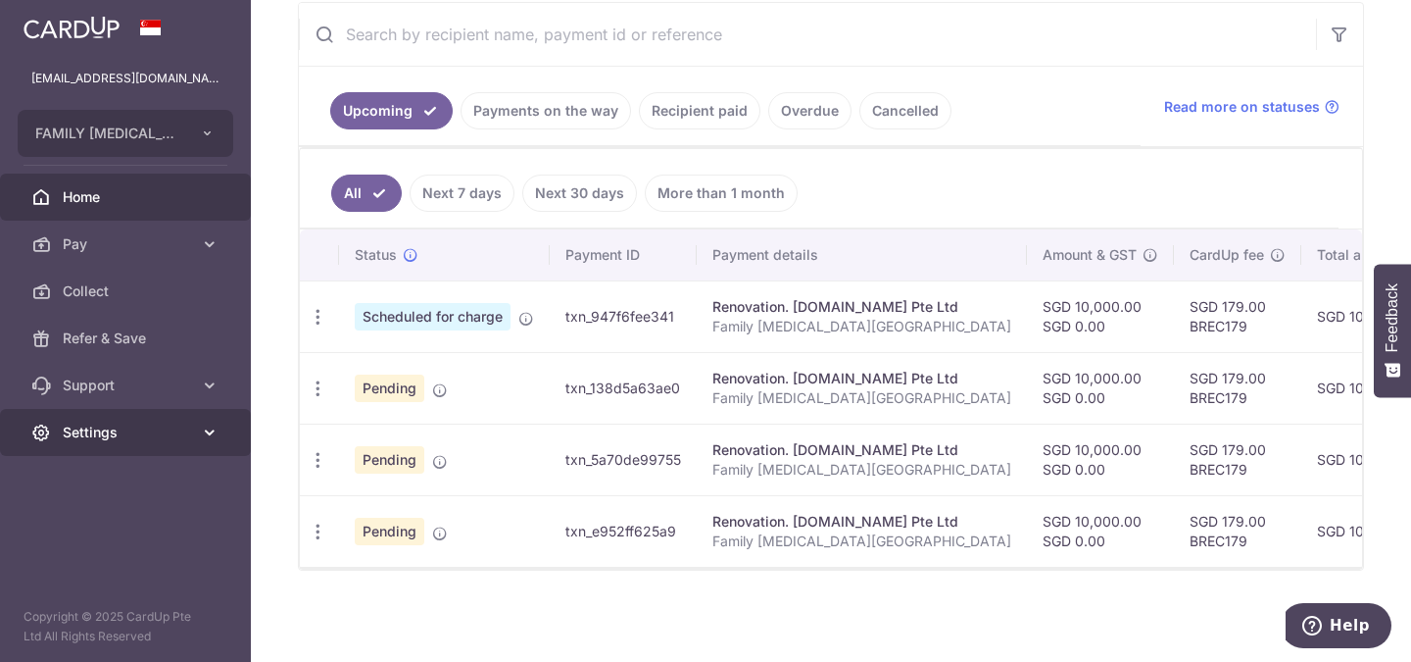
click at [212, 422] on icon at bounding box center [210, 432] width 20 height 20
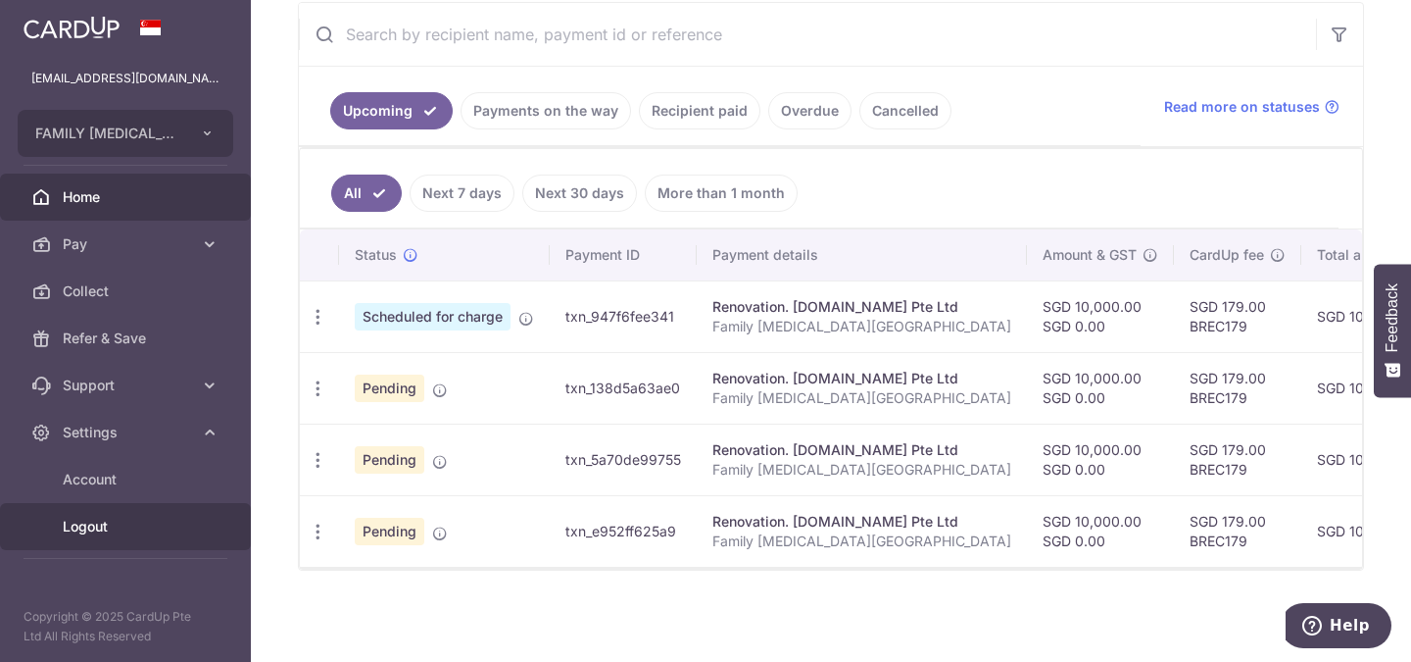
click at [93, 532] on span "Logout" at bounding box center [127, 527] width 129 height 20
